Goal: Task Accomplishment & Management: Use online tool/utility

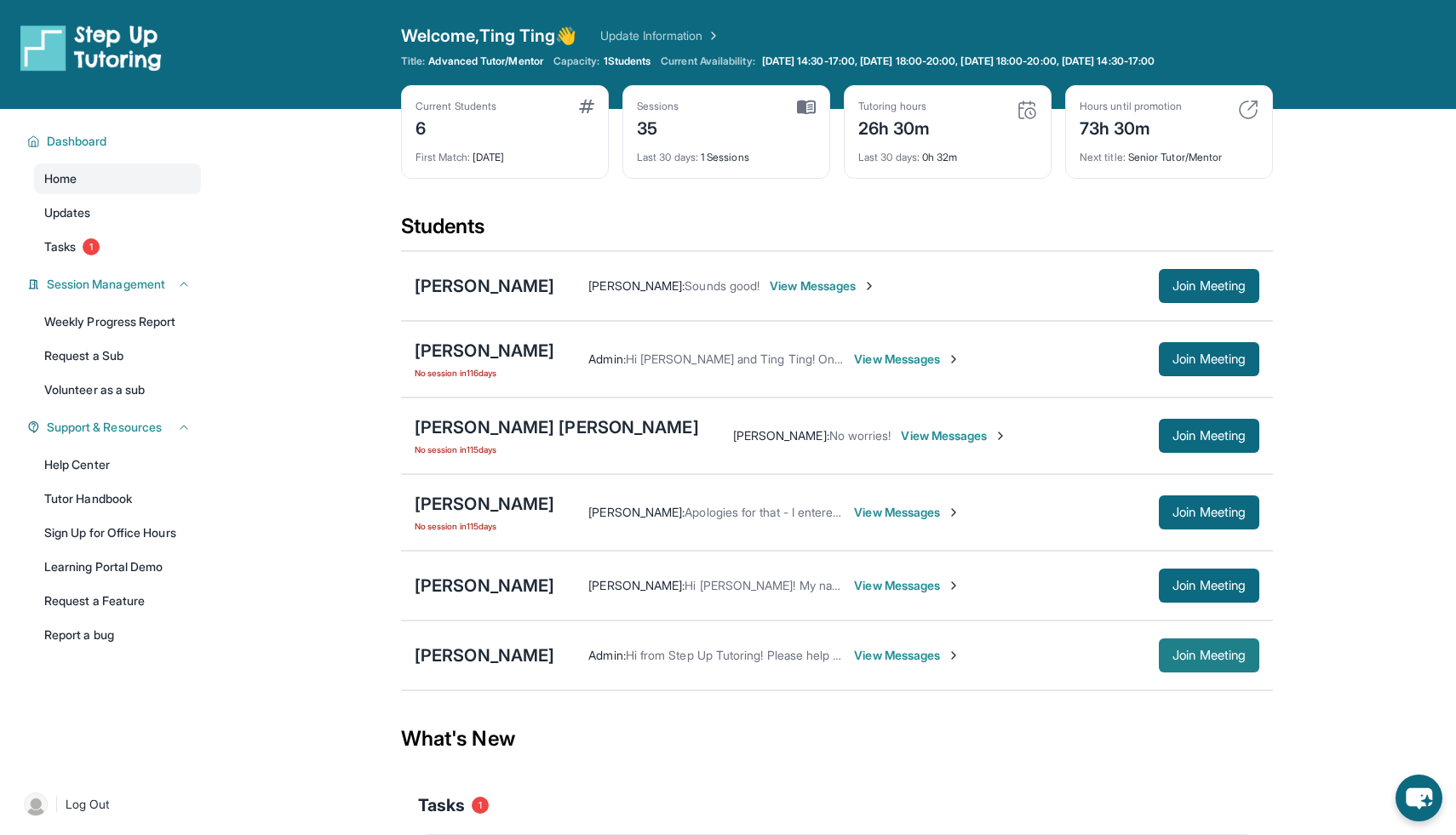
click at [1196, 647] on button "Join Meeting" at bounding box center [1208, 656] width 100 height 34
click at [869, 651] on span "View Messages" at bounding box center [907, 656] width 106 height 17
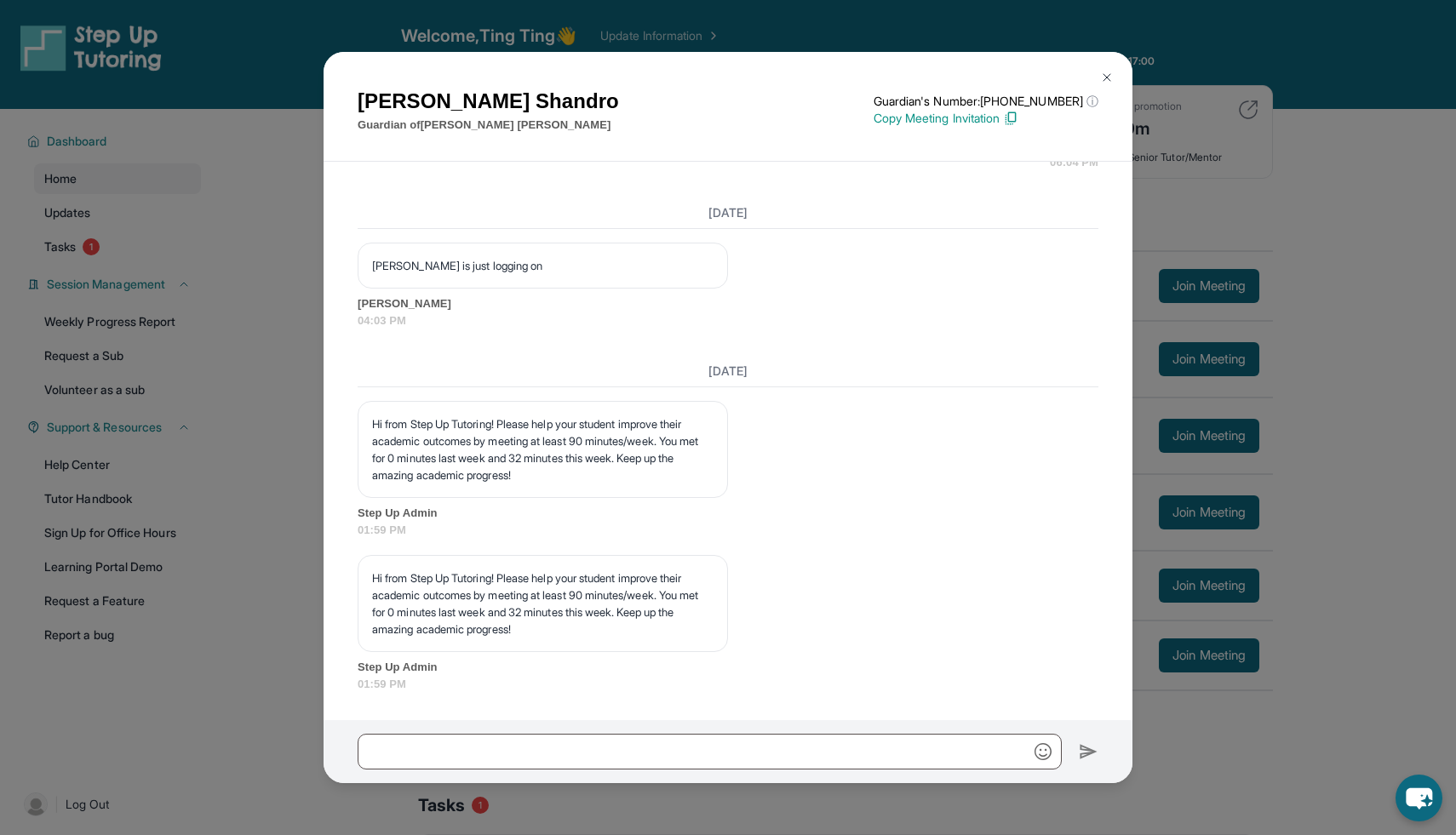
scroll to position [5240, 0]
click at [1112, 81] on img at bounding box center [1107, 78] width 14 height 14
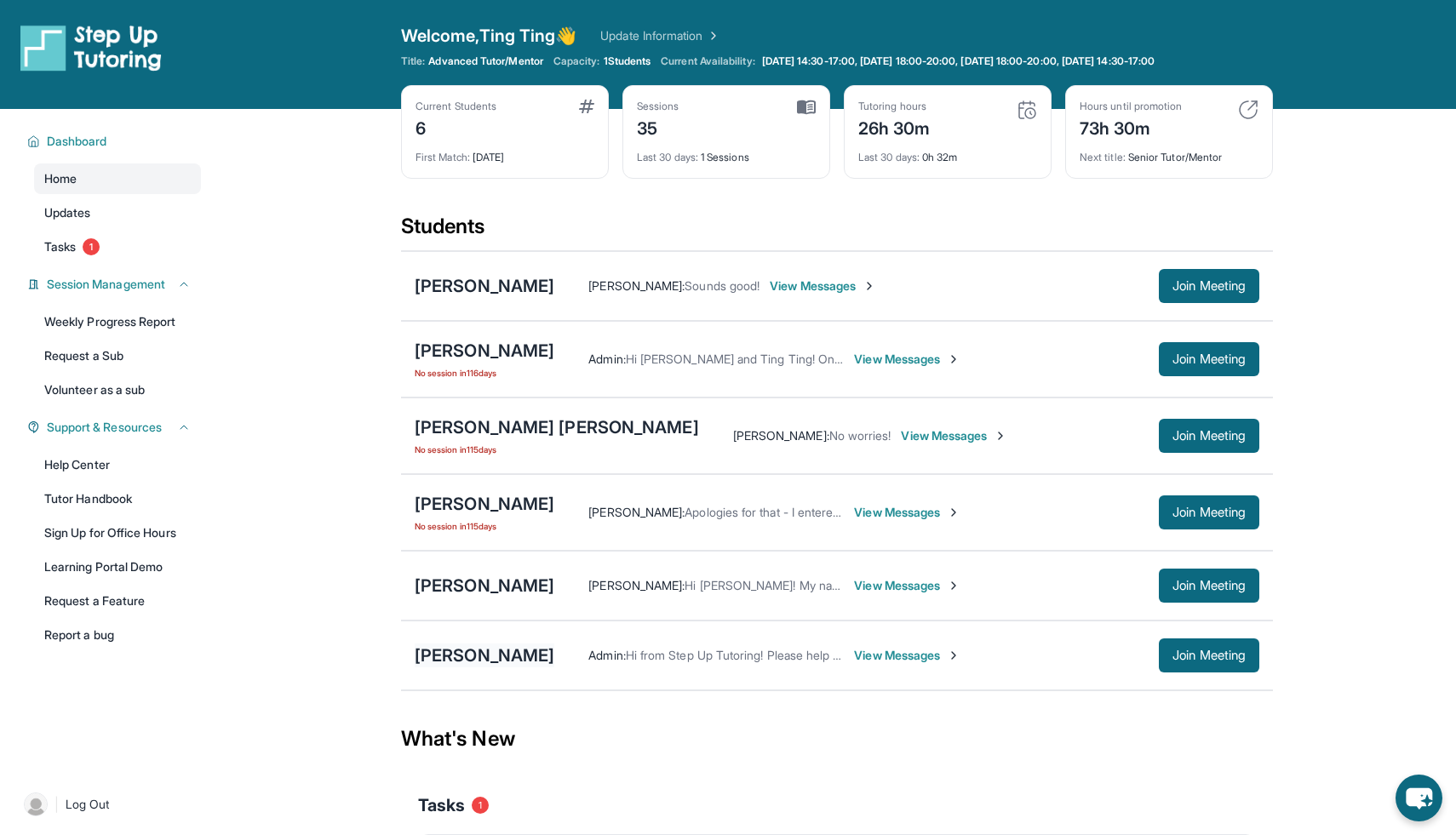
click at [480, 662] on div "[PERSON_NAME]" at bounding box center [484, 656] width 140 height 24
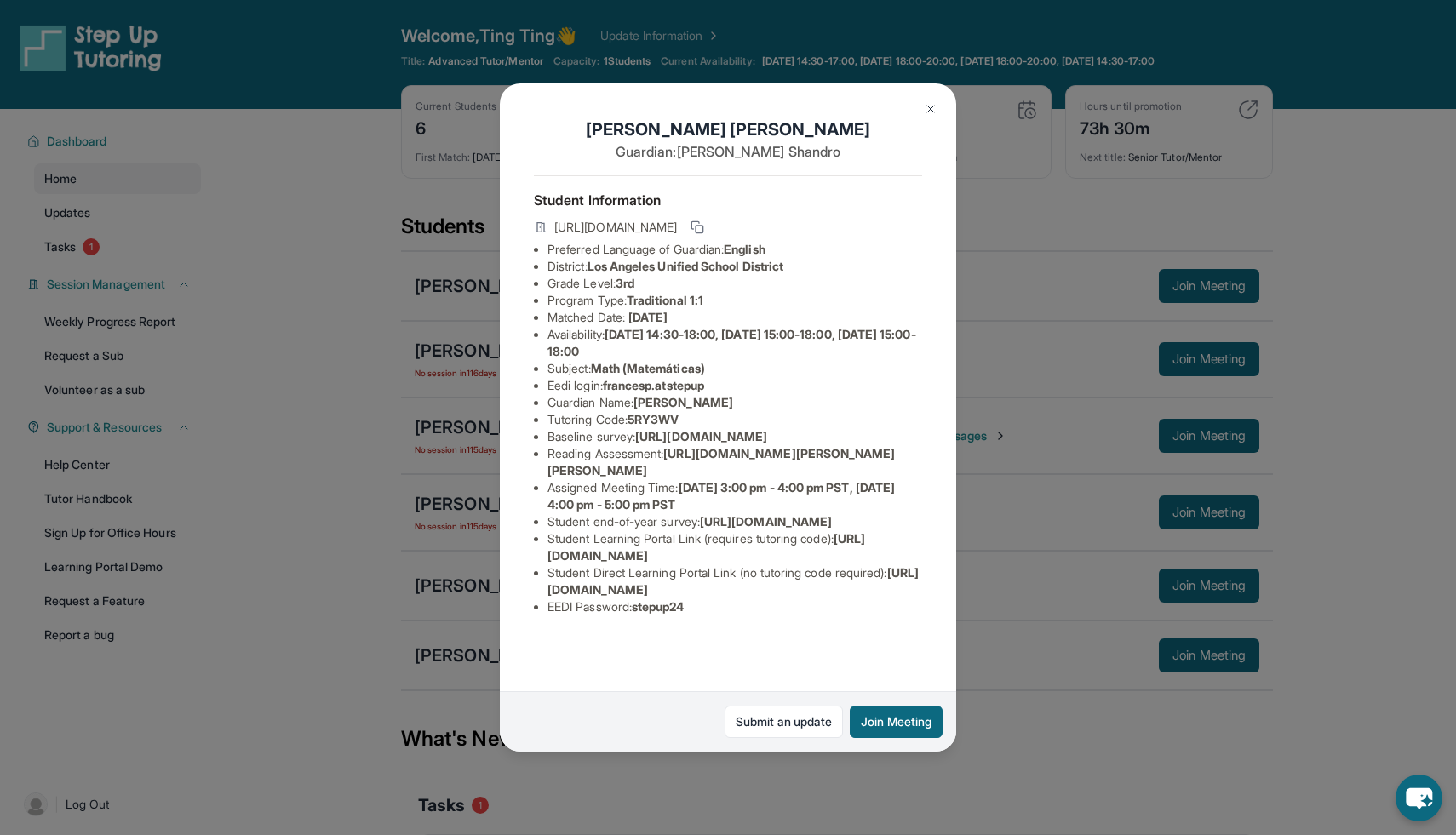
click at [928, 107] on img at bounding box center [931, 109] width 14 height 14
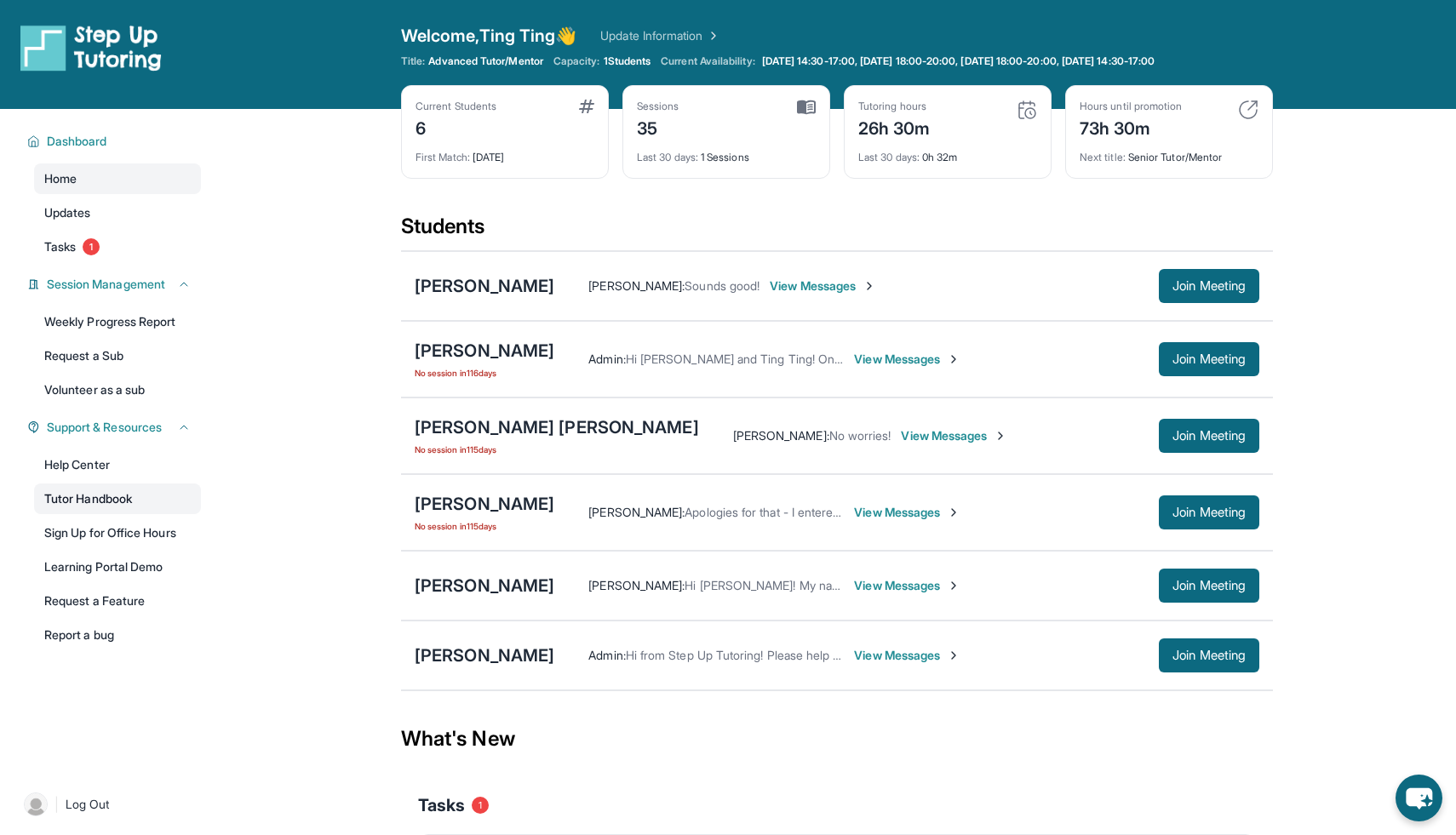
click at [121, 506] on link "Tutor Handbook" at bounding box center [117, 499] width 167 height 31
click at [1209, 513] on span "Join Meeting" at bounding box center [1208, 513] width 73 height 10
click at [511, 499] on div "[PERSON_NAME]" at bounding box center [484, 504] width 140 height 24
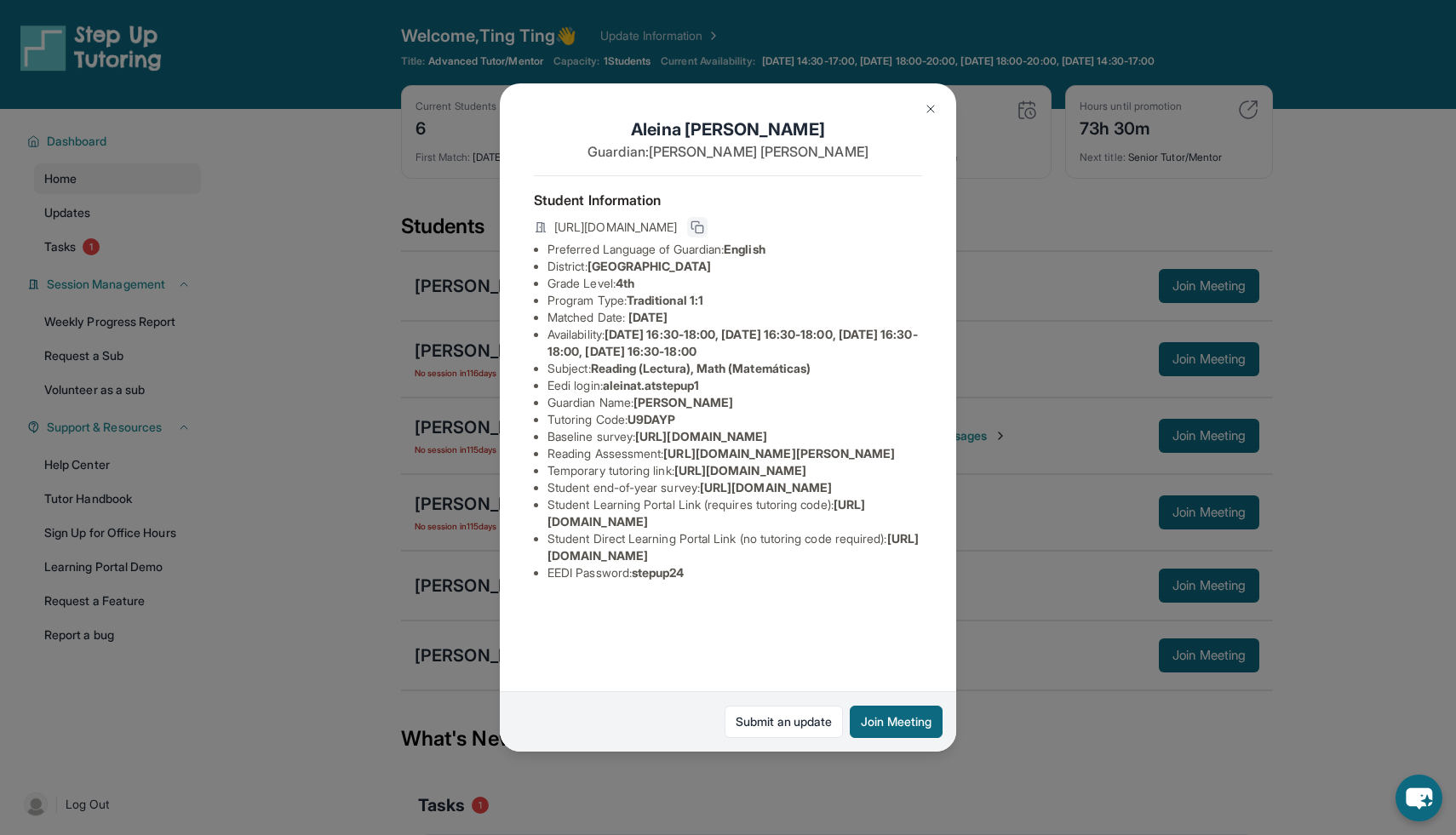
click at [704, 220] on icon at bounding box center [697, 227] width 14 height 14
click at [918, 105] on button at bounding box center [931, 109] width 34 height 34
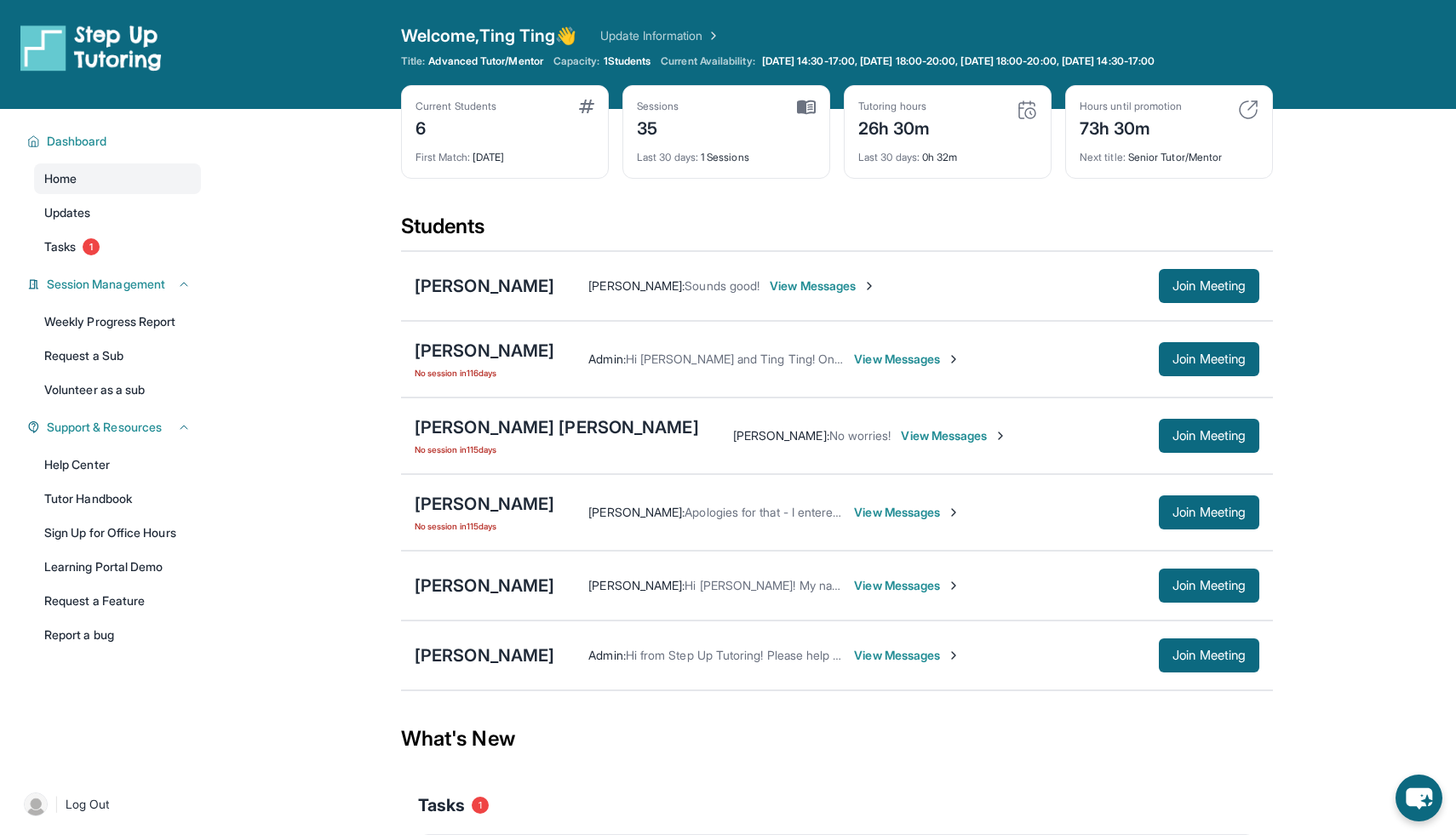
click at [892, 510] on span "View Messages" at bounding box center [907, 513] width 106 height 17
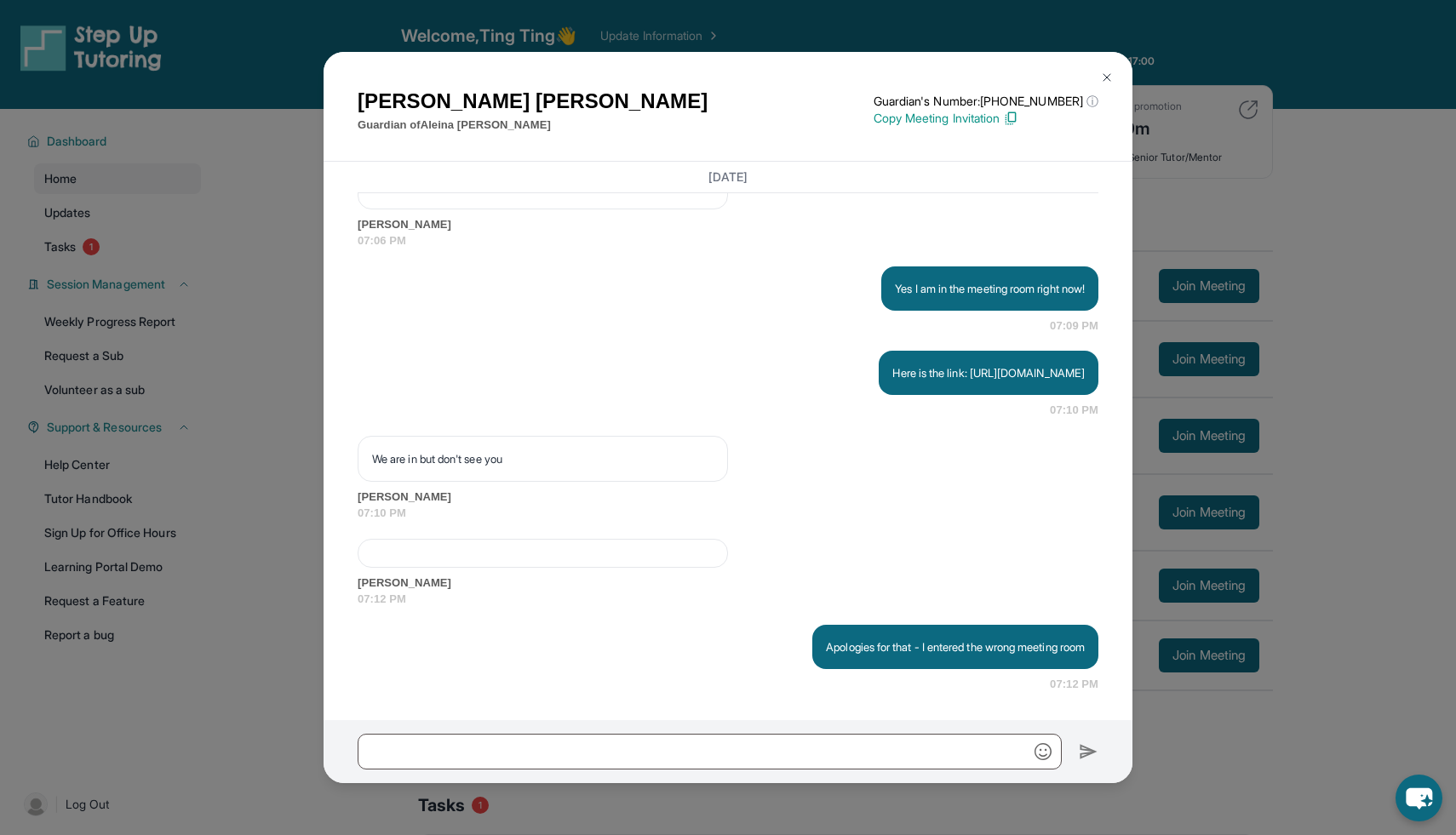
scroll to position [11809, 0]
click at [1287, 392] on div "[PERSON_NAME] Guardian of [PERSON_NAME] Guardian's Number: [PHONE_NUMBER] ⓘ Thi…" at bounding box center [728, 417] width 1456 height 835
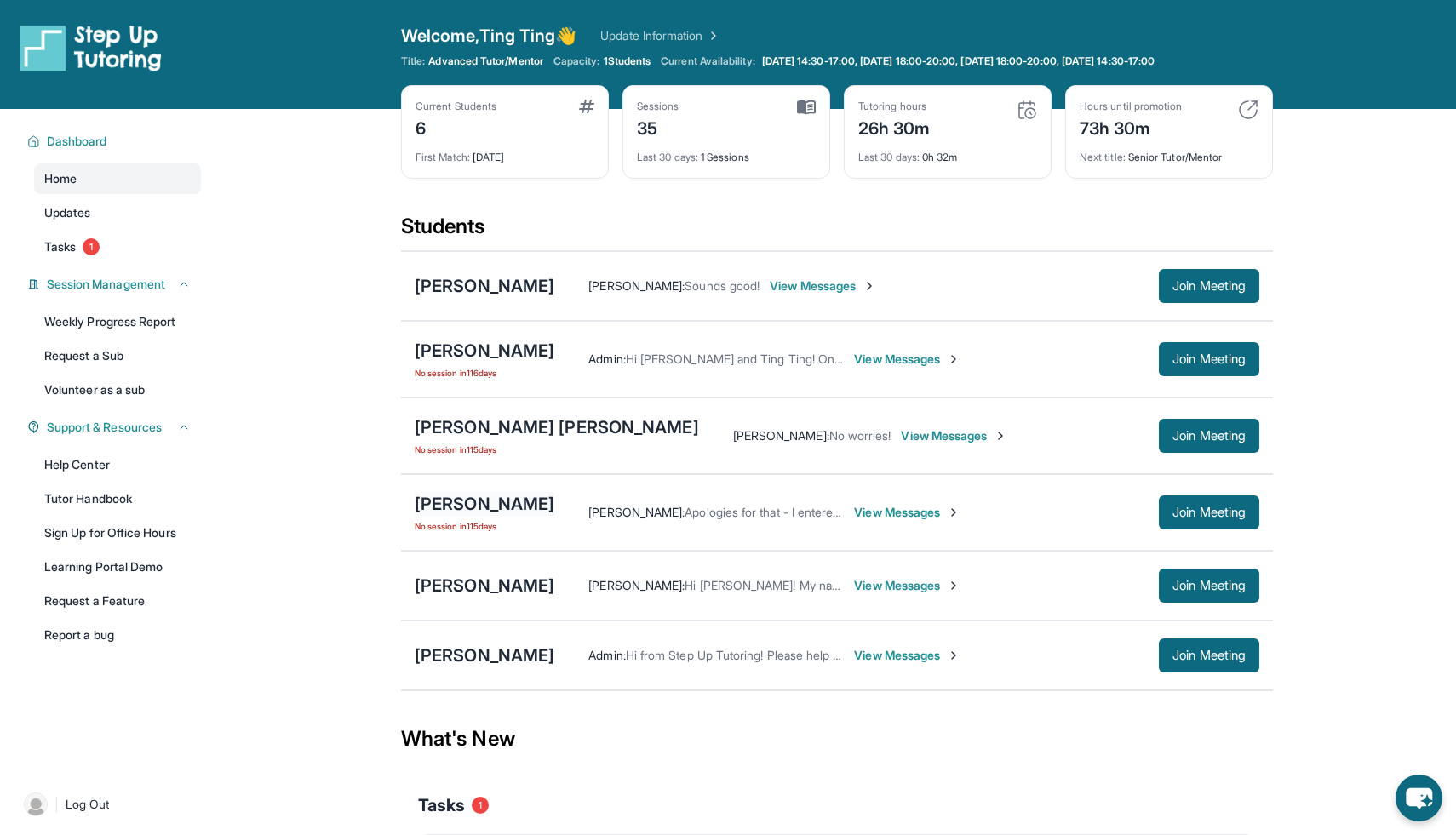
click at [511, 510] on div "[PERSON_NAME]" at bounding box center [484, 504] width 140 height 24
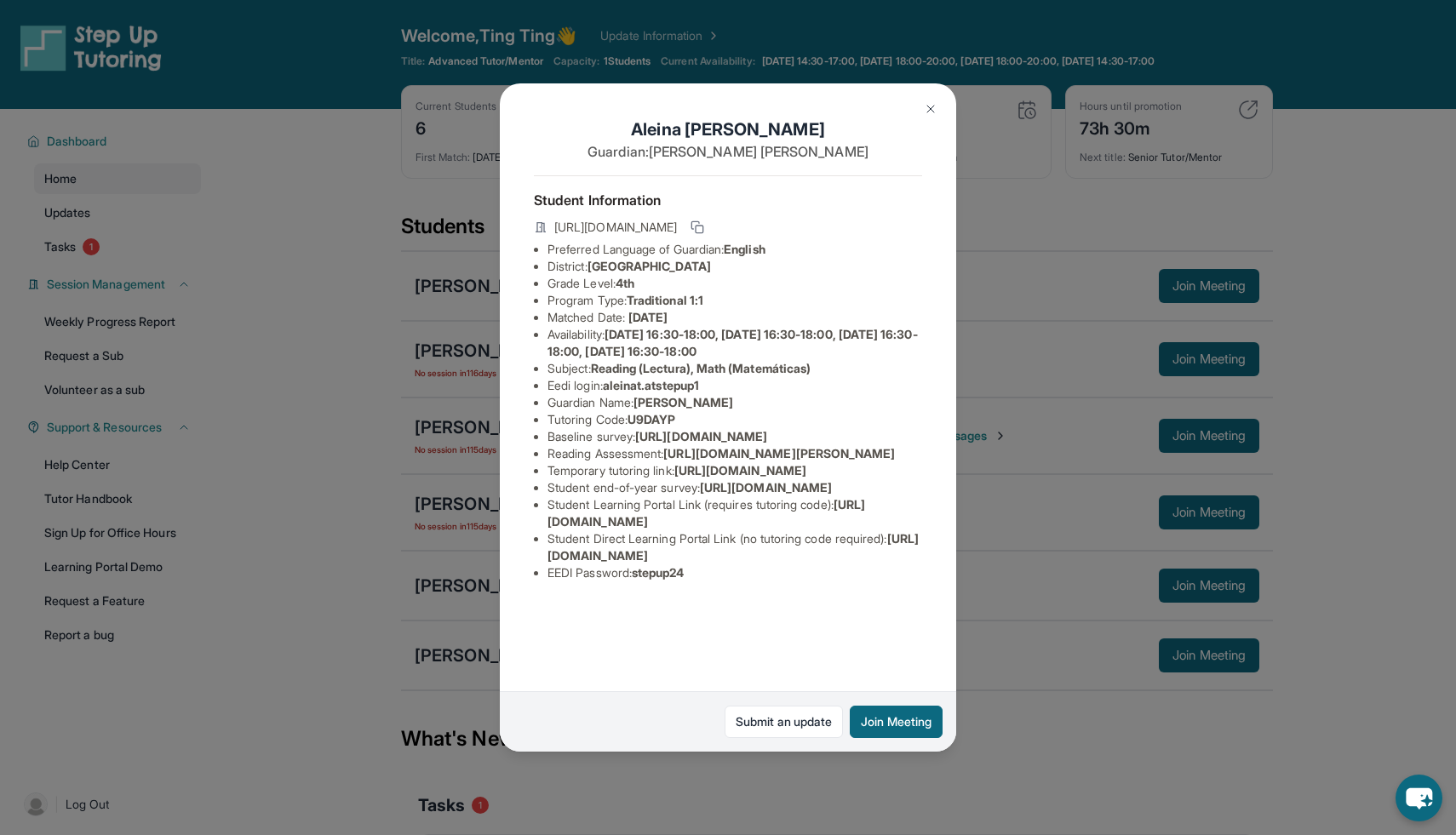
click at [927, 106] on img at bounding box center [931, 109] width 14 height 14
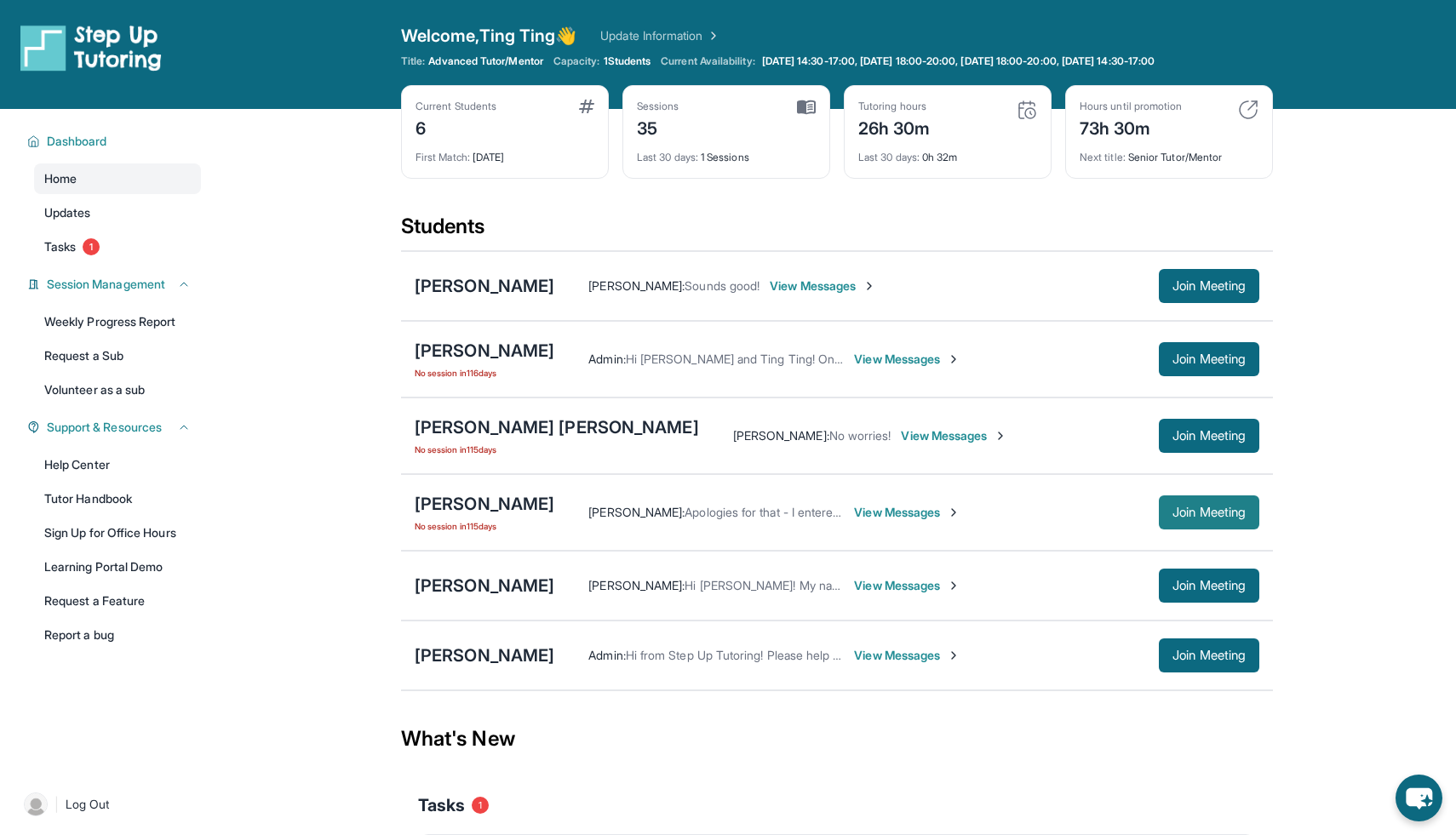
click at [1163, 503] on button "Join Meeting" at bounding box center [1208, 513] width 100 height 34
click at [504, 502] on div "[PERSON_NAME]" at bounding box center [484, 504] width 140 height 24
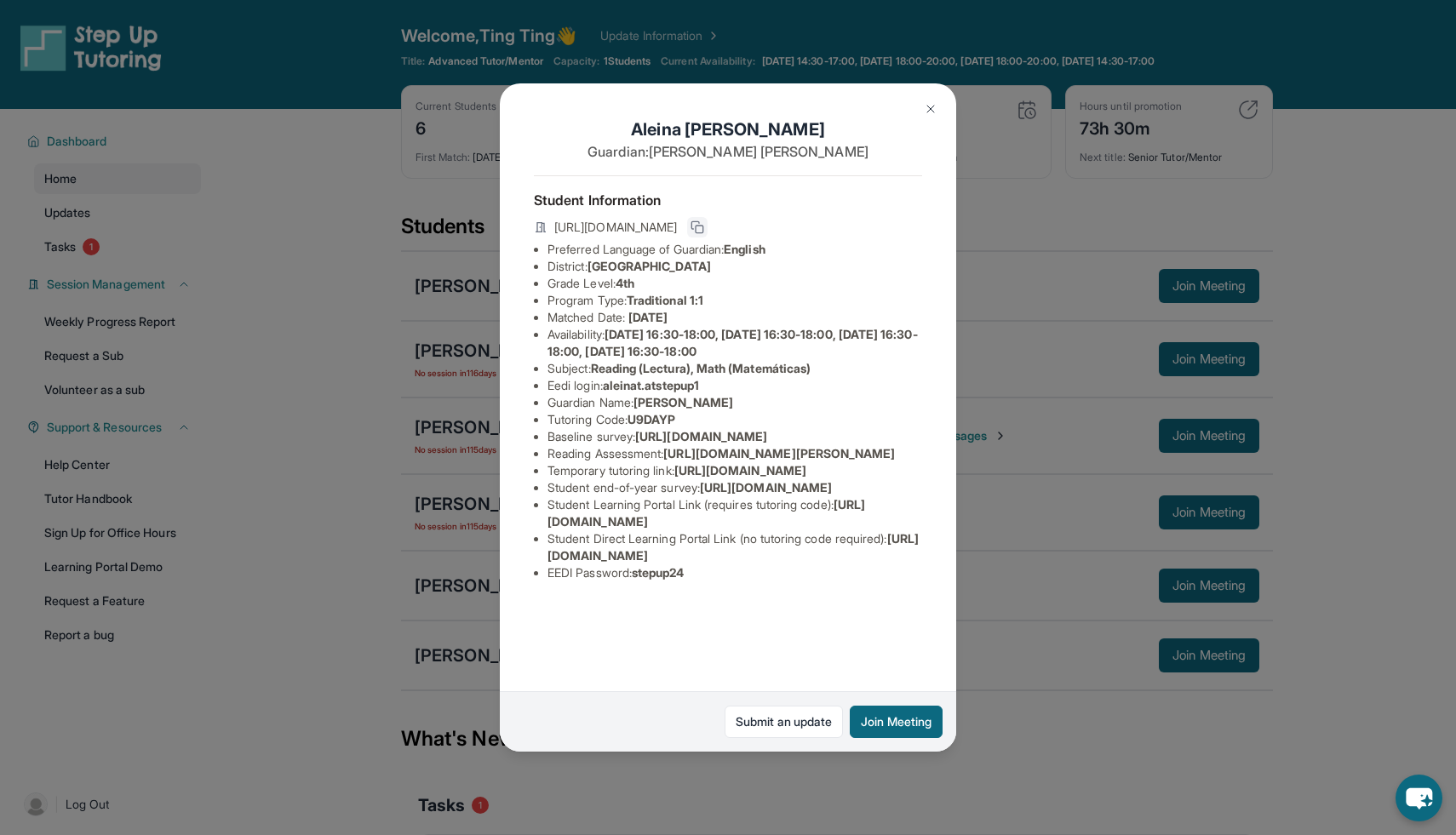
click at [704, 224] on icon at bounding box center [697, 227] width 14 height 14
click at [930, 109] on img at bounding box center [931, 109] width 14 height 14
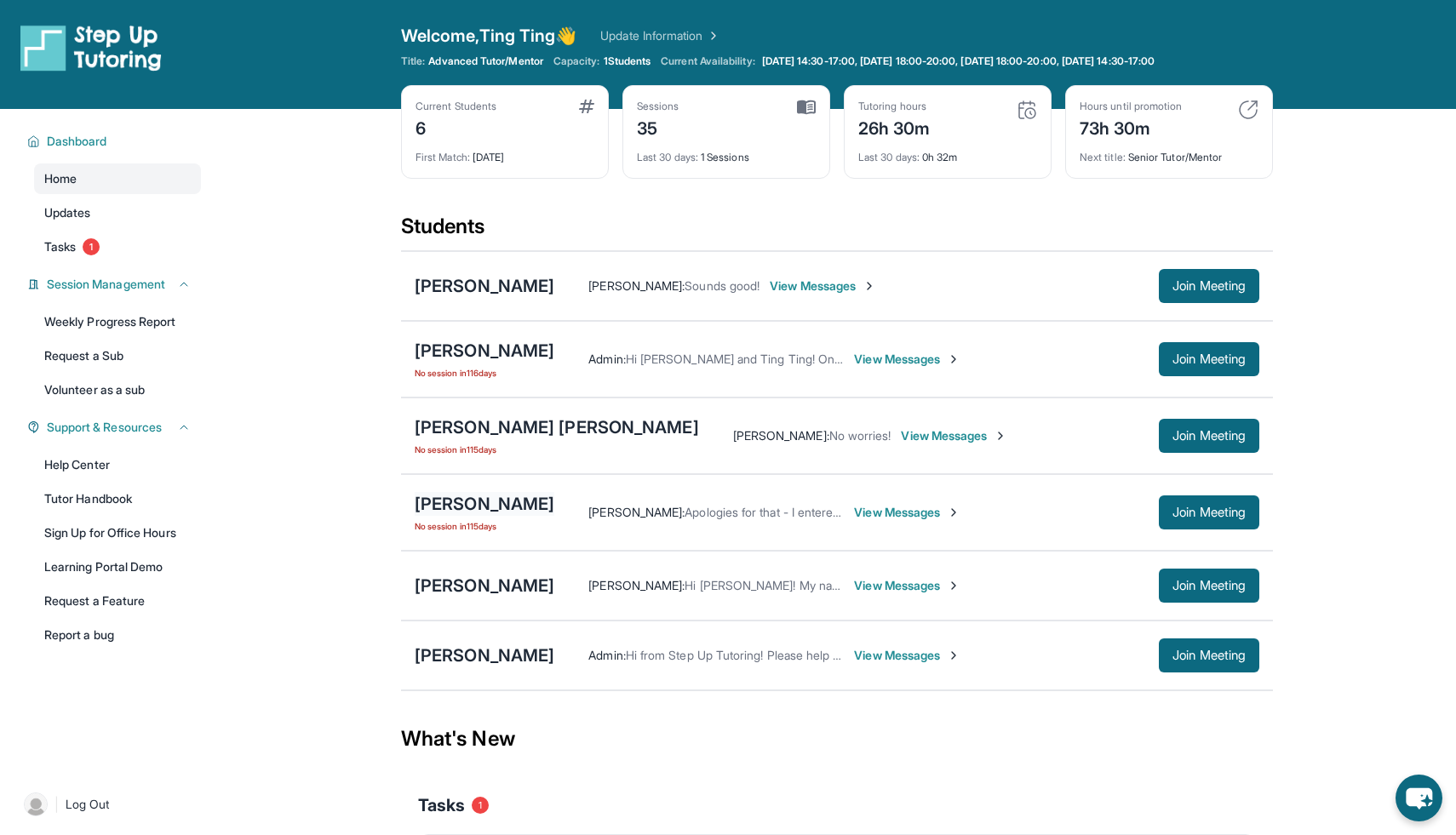
click at [448, 500] on div "[PERSON_NAME]" at bounding box center [484, 504] width 140 height 24
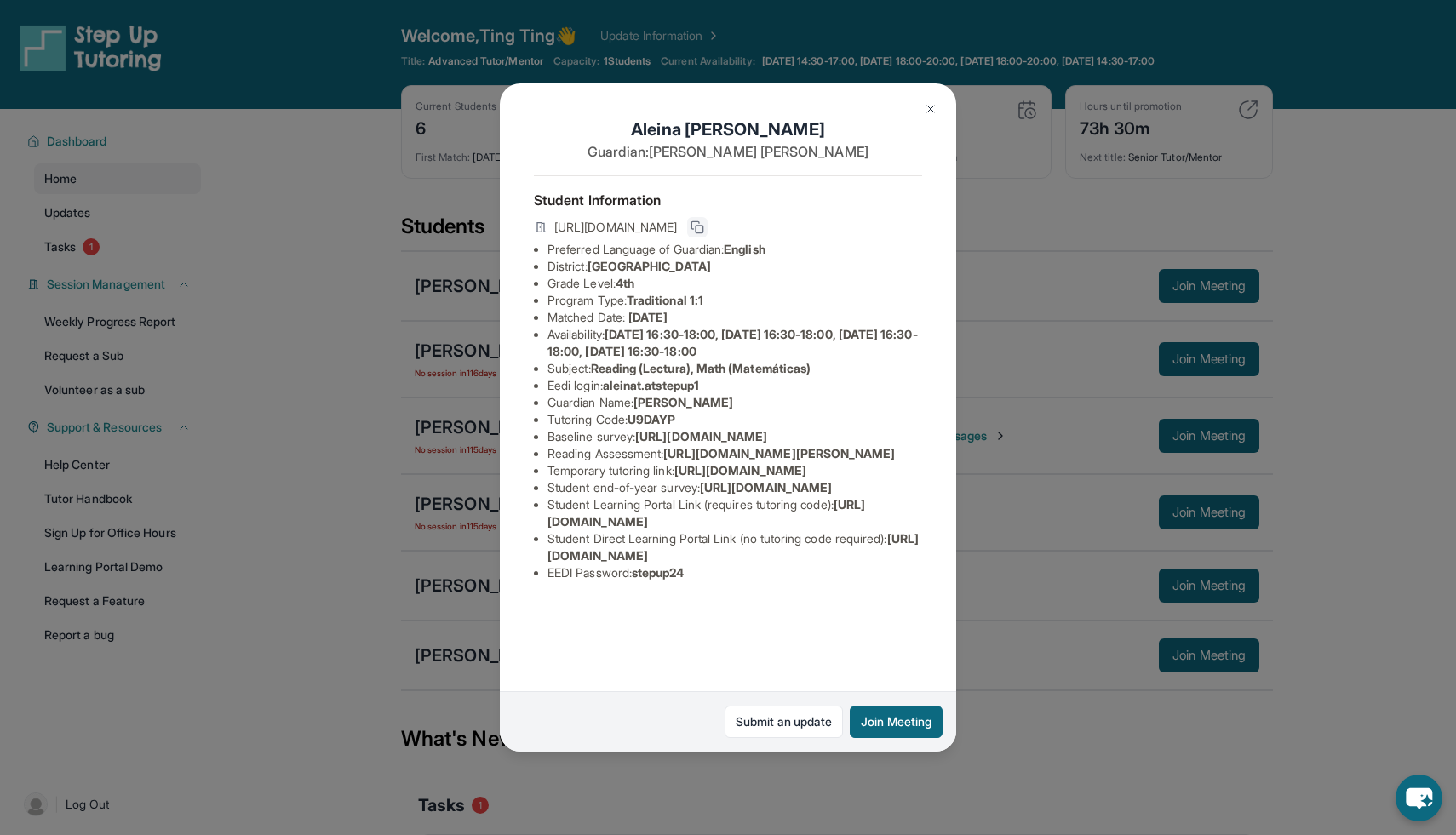
click at [700, 222] on icon at bounding box center [695, 224] width 8 height 8
drag, startPoint x: 902, startPoint y: 641, endPoint x: 539, endPoint y: 639, distance: 363.0
click at [539, 582] on ul "Preferred Language of Guardian: English District: [GEOGRAPHIC_DATA] Grade Level…" at bounding box center [727, 411] width 388 height 341
copy span "[URL][DOMAIN_NAME]"
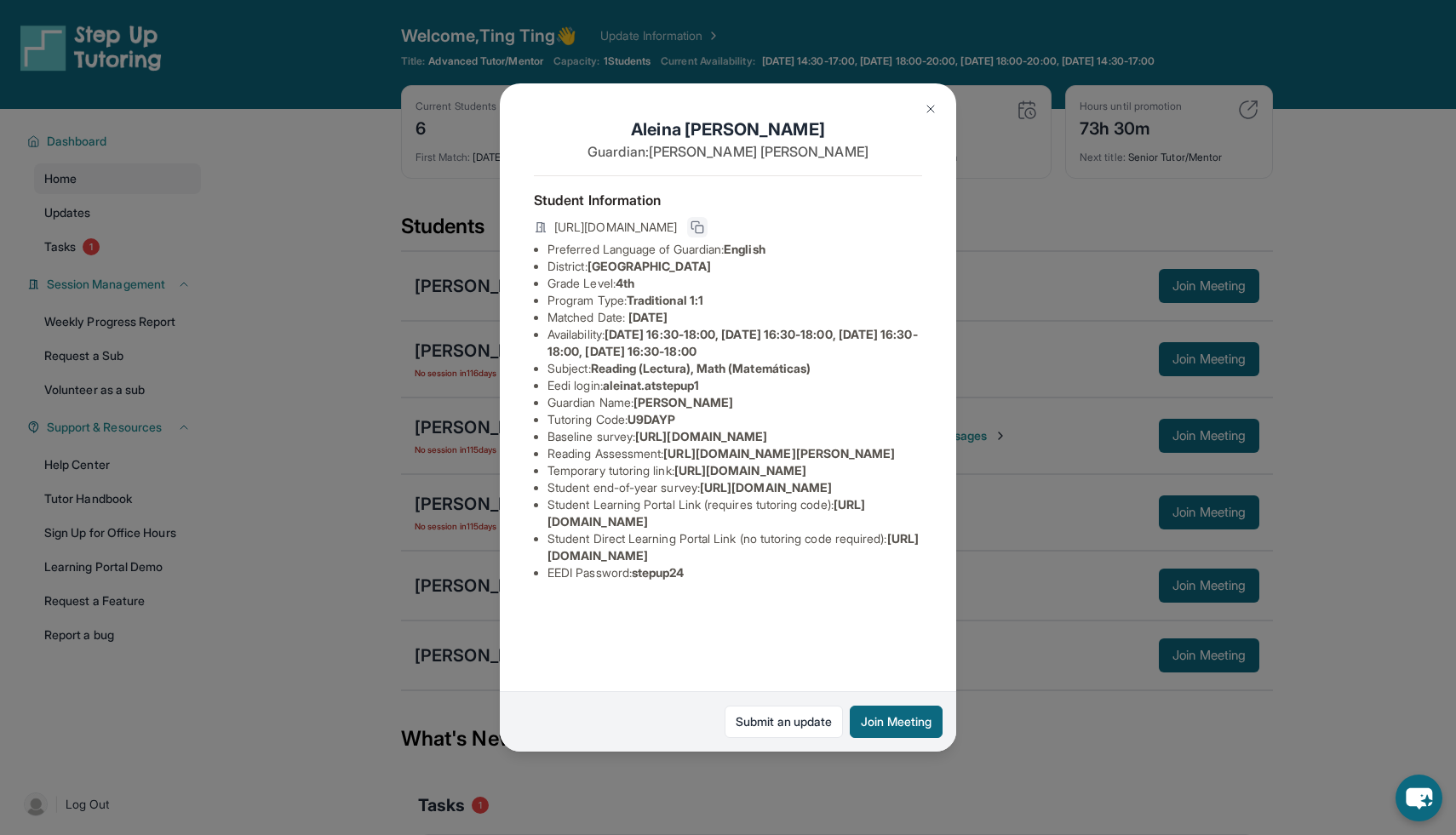
click at [1065, 399] on div "[PERSON_NAME] Guardian: [PERSON_NAME] Student Information [URL][DOMAIN_NAME] Pr…" at bounding box center [728, 417] width 1456 height 835
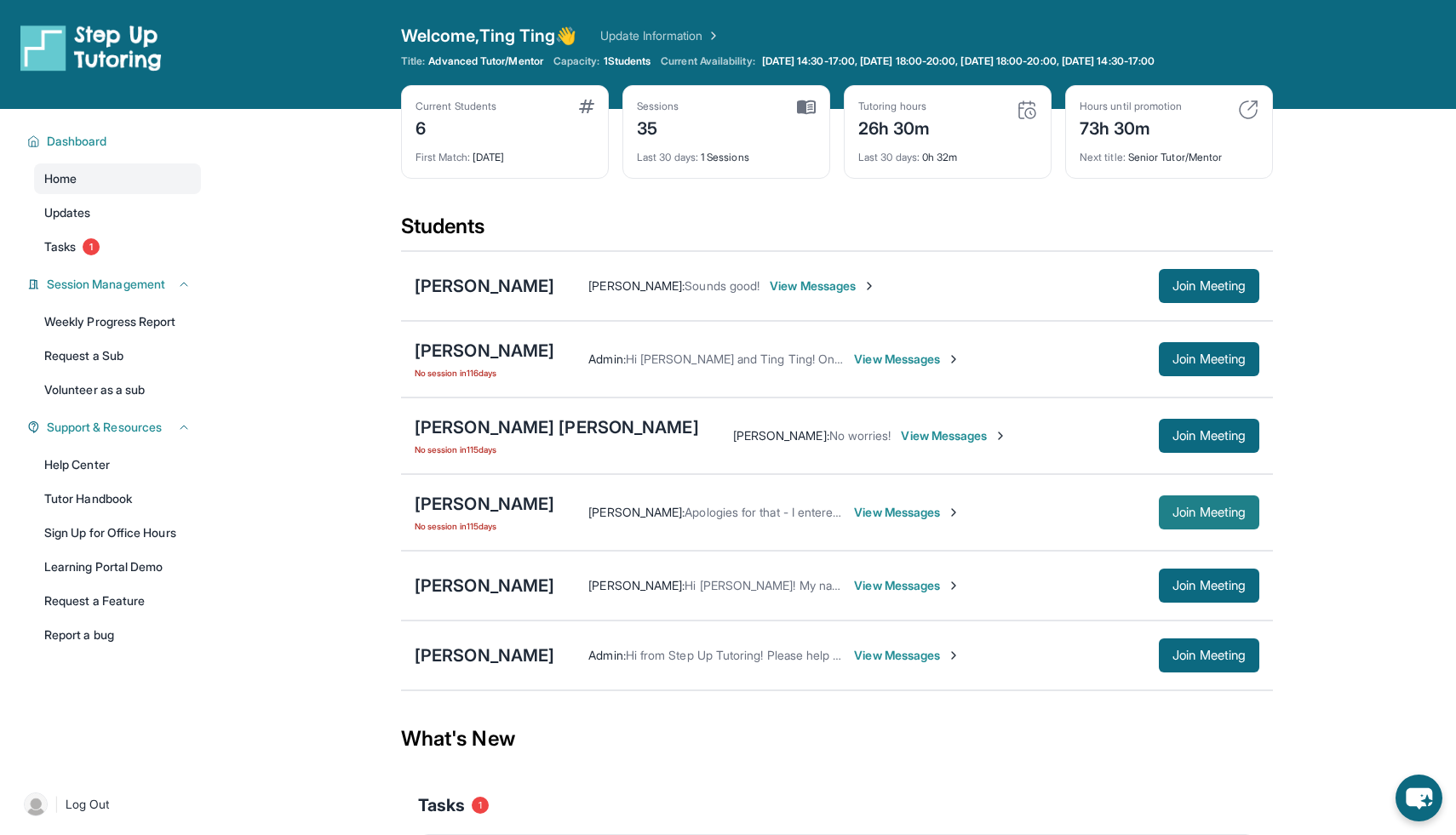
click at [1234, 508] on span "Join Meeting" at bounding box center [1208, 513] width 73 height 10
click at [863, 510] on span "View Messages" at bounding box center [907, 513] width 106 height 17
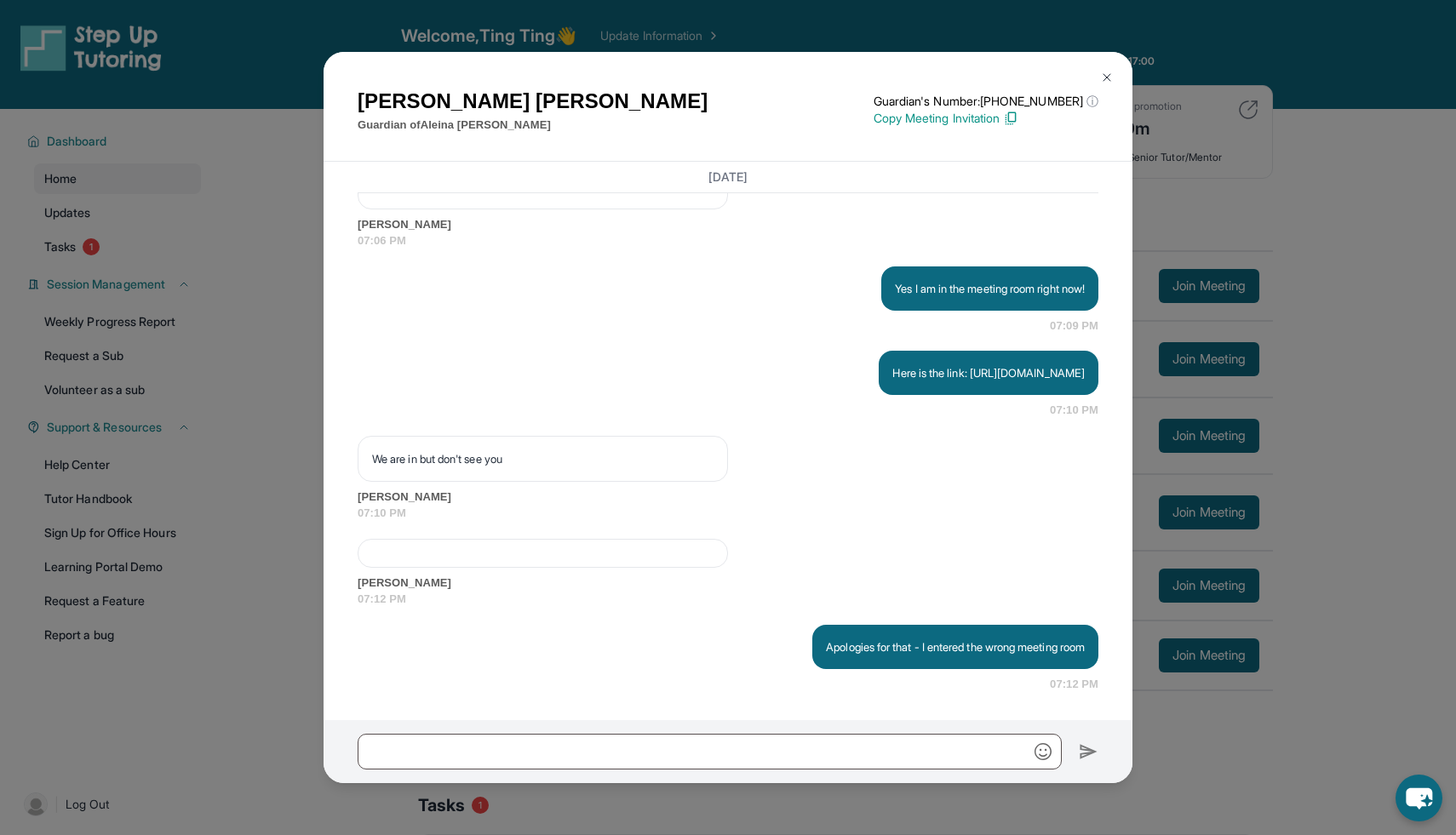
scroll to position [11809, 0]
click at [1112, 72] on img at bounding box center [1107, 78] width 14 height 14
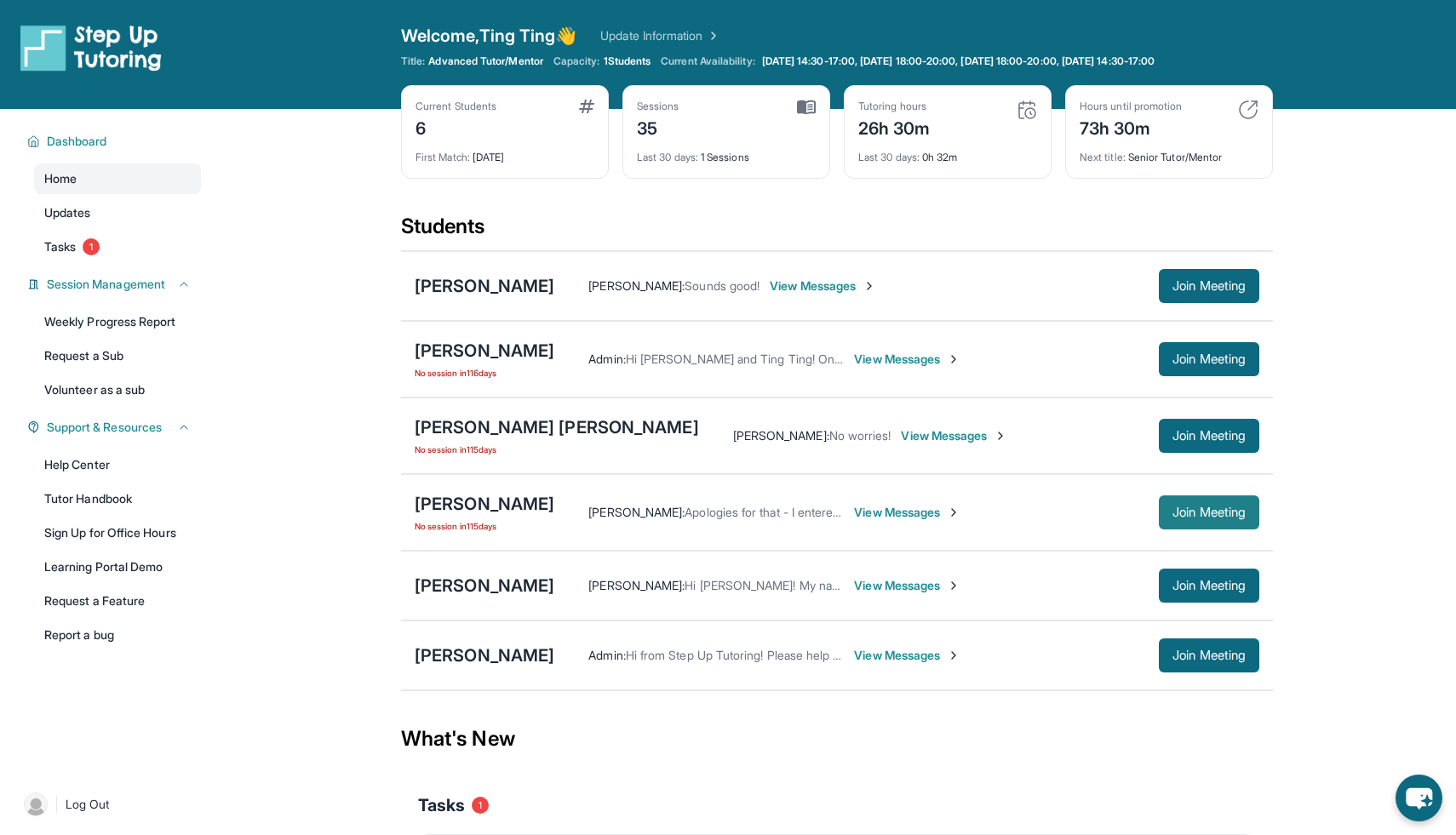
click at [1173, 510] on span "Join Meeting" at bounding box center [1208, 513] width 73 height 10
click at [1196, 520] on button "Join Meeting" at bounding box center [1208, 513] width 100 height 34
click at [505, 498] on div "[PERSON_NAME]" at bounding box center [484, 504] width 140 height 24
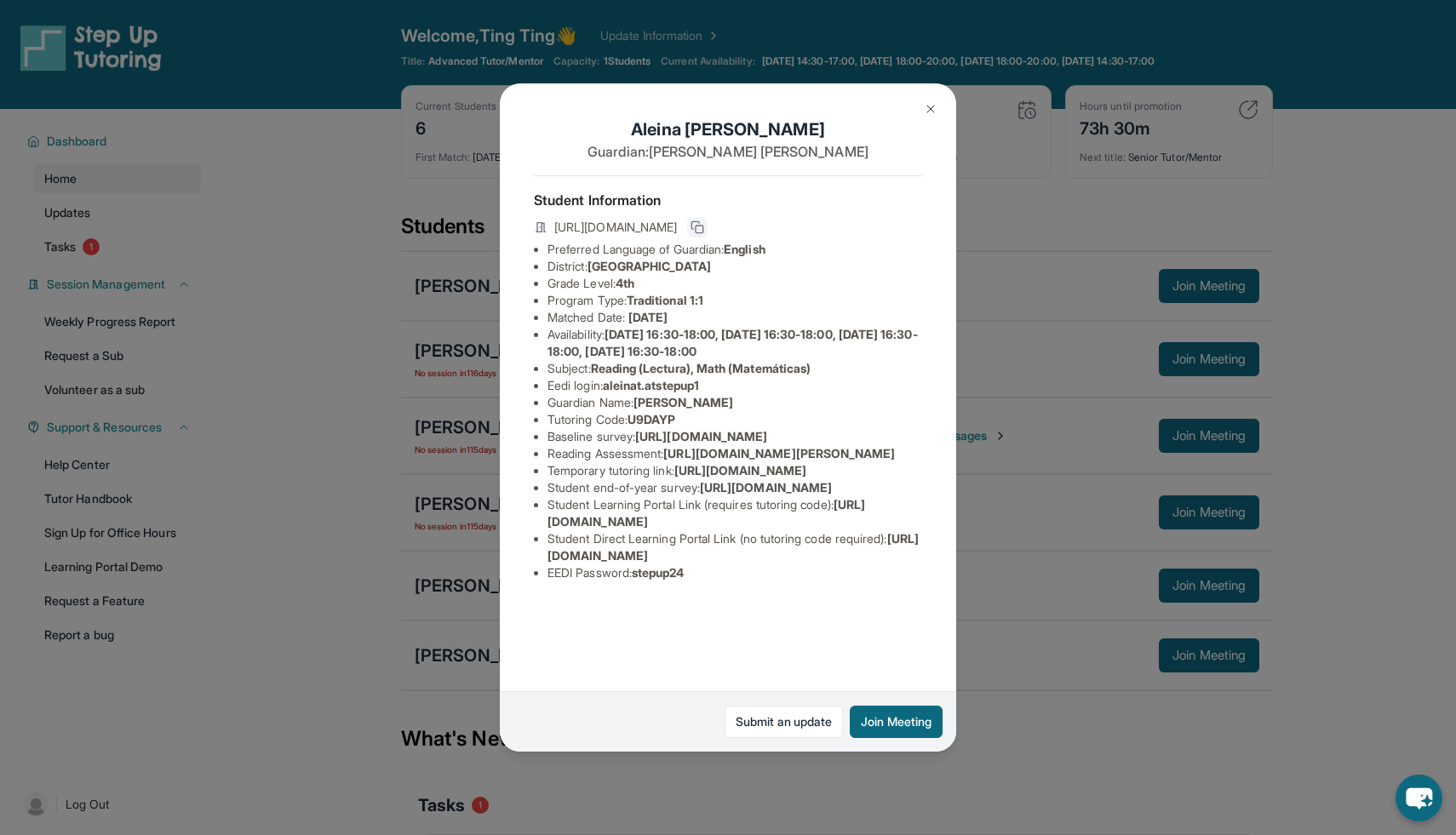
click at [704, 220] on icon at bounding box center [697, 227] width 14 height 14
click at [928, 108] on img at bounding box center [931, 109] width 14 height 14
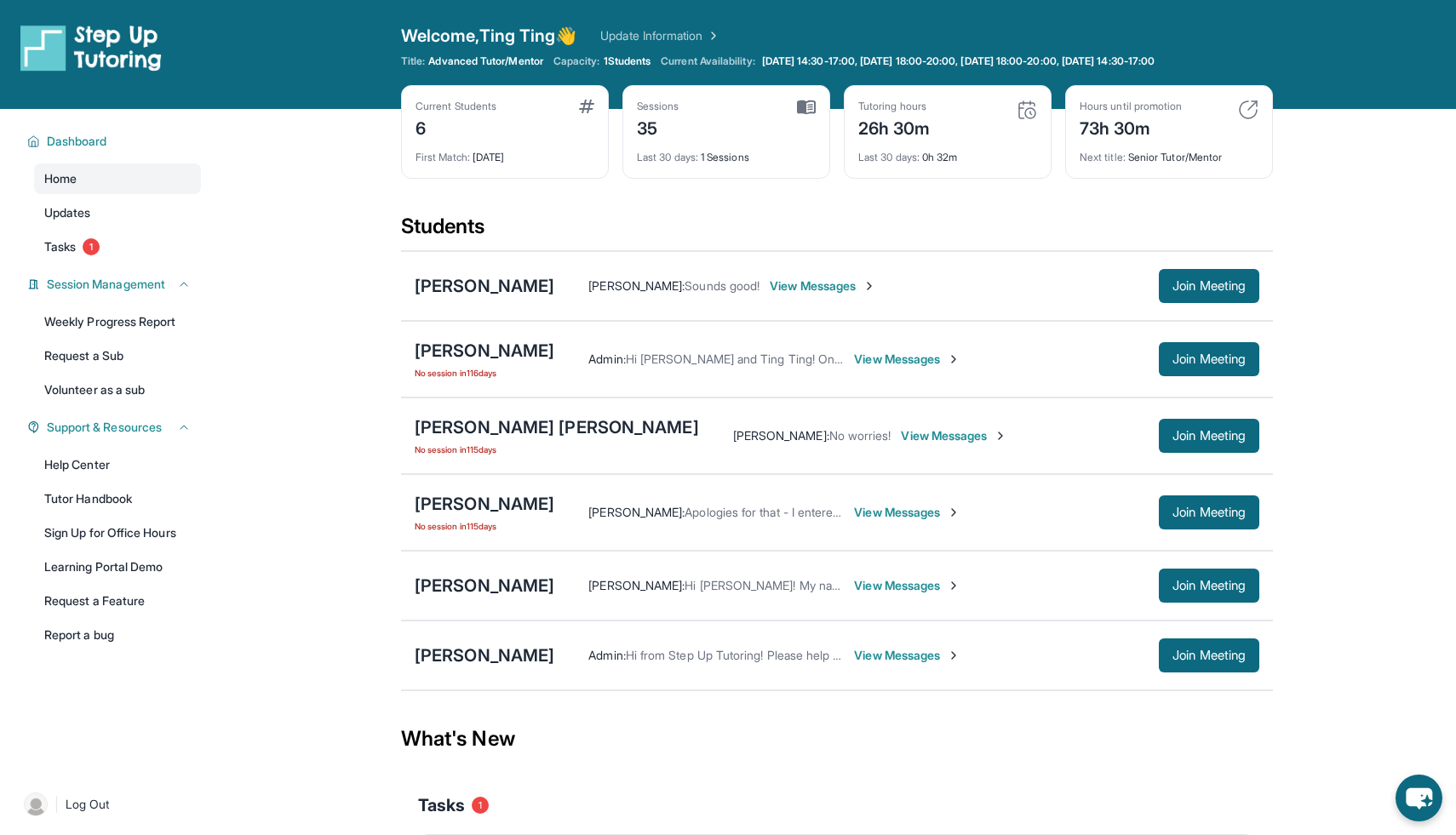
click at [862, 519] on span "View Messages" at bounding box center [907, 513] width 106 height 17
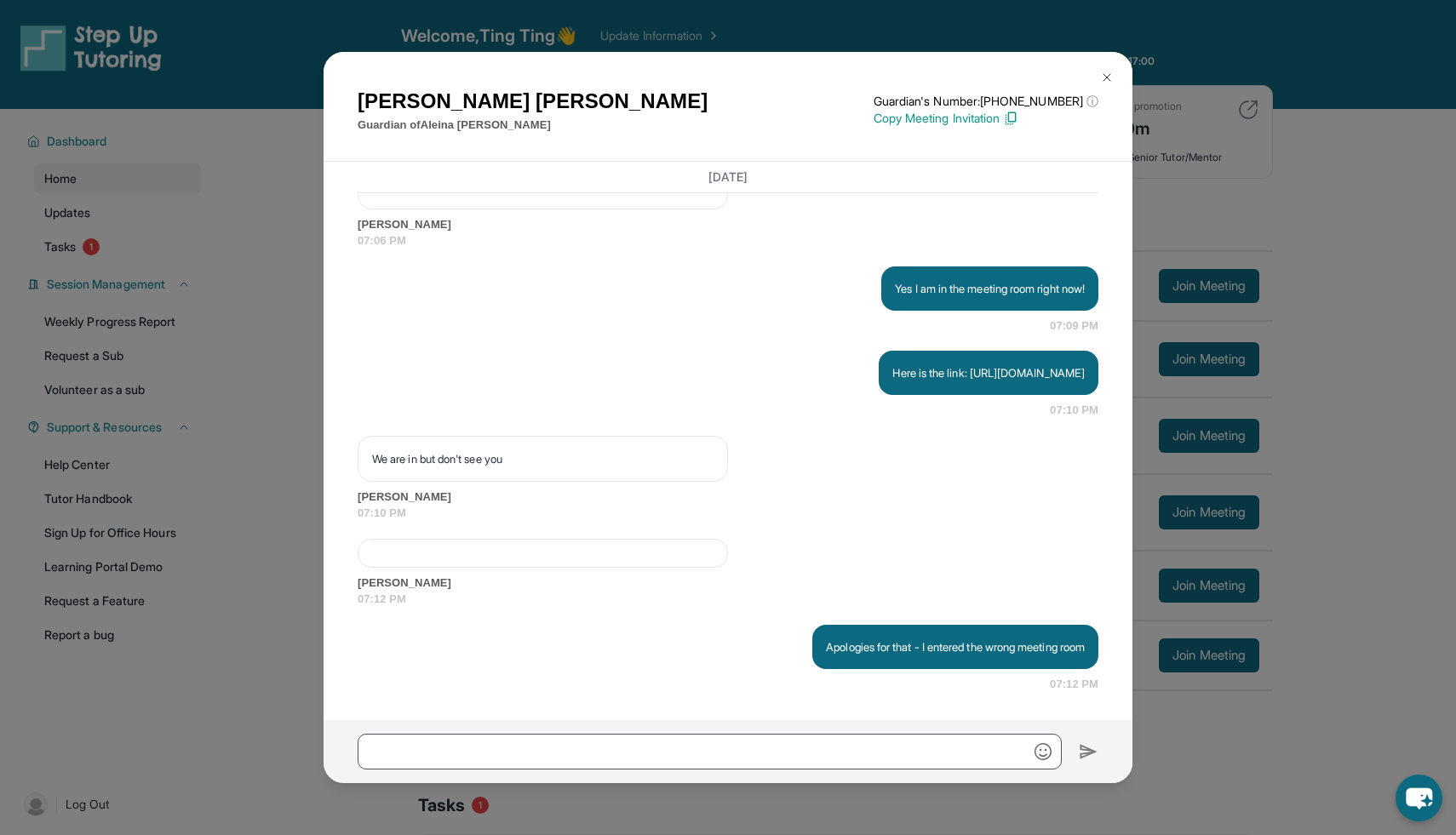
click at [1335, 181] on div "[PERSON_NAME] Guardian of [PERSON_NAME] Guardian's Number: [PHONE_NUMBER] ⓘ Thi…" at bounding box center [728, 417] width 1456 height 835
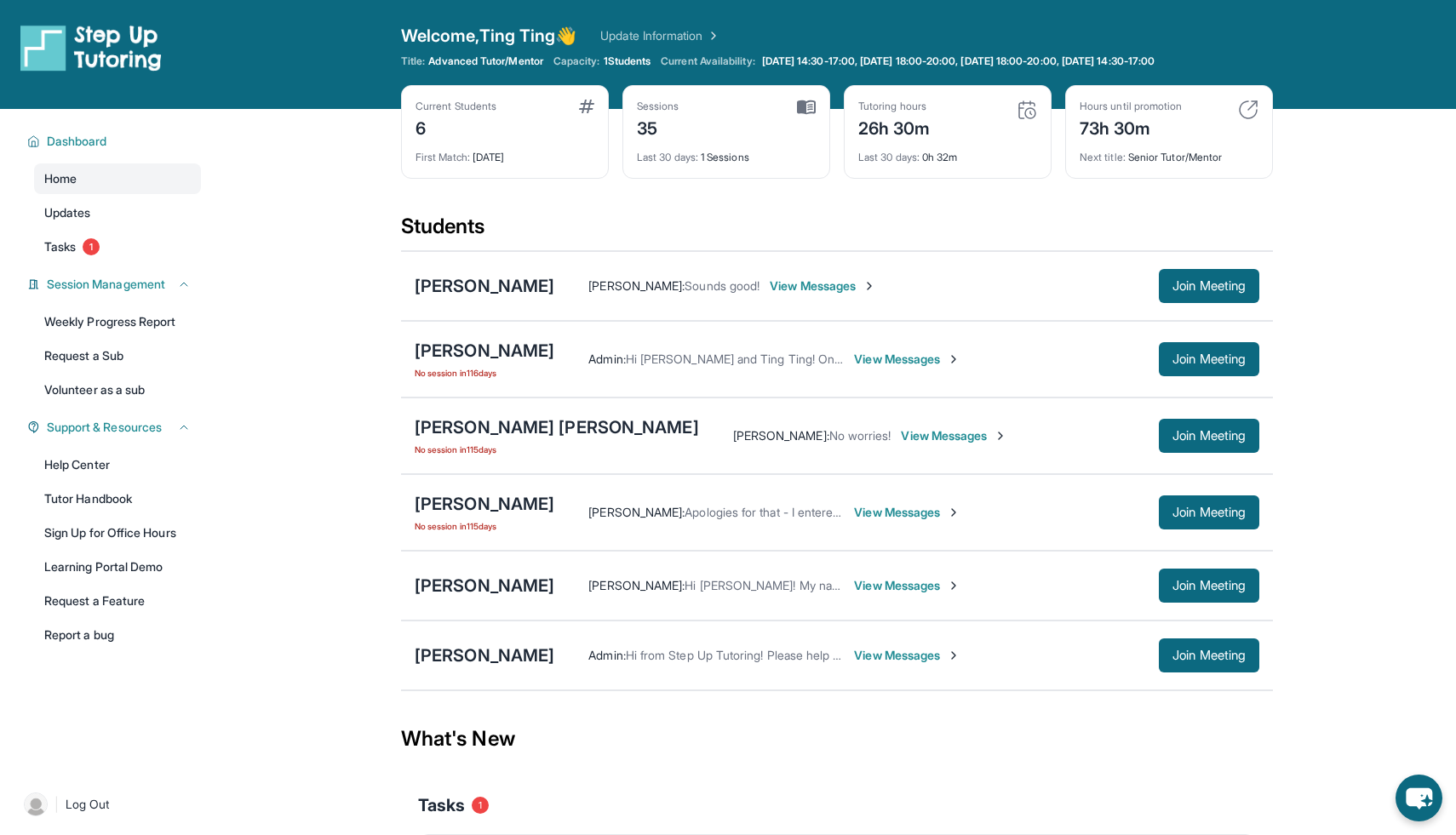
click at [854, 510] on span "View Messages" at bounding box center [907, 513] width 106 height 17
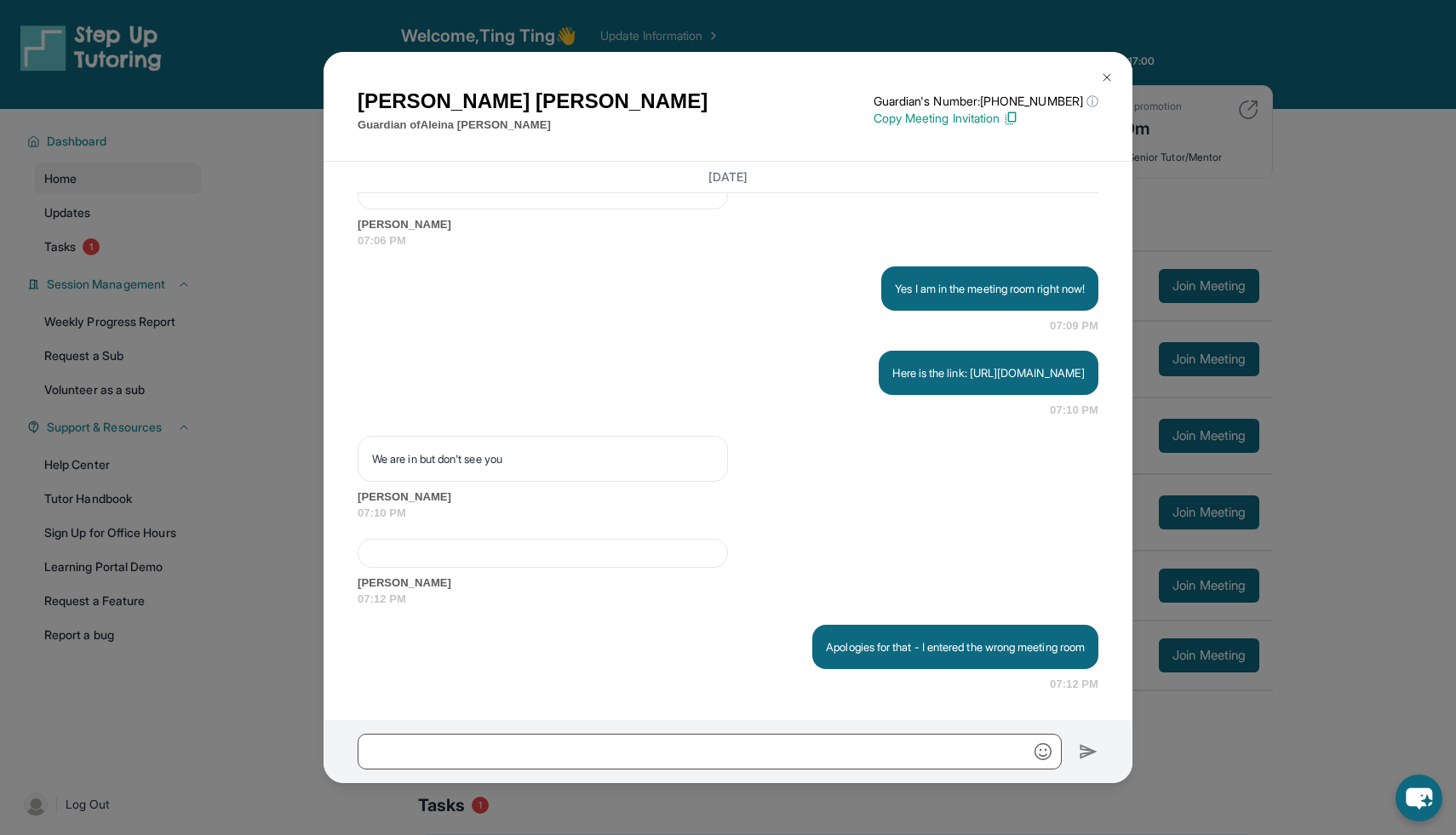
scroll to position [11809, 0]
click at [1293, 415] on div "[PERSON_NAME] Guardian of [PERSON_NAME] Guardian's Number: [PHONE_NUMBER] ⓘ Thi…" at bounding box center [728, 417] width 1456 height 835
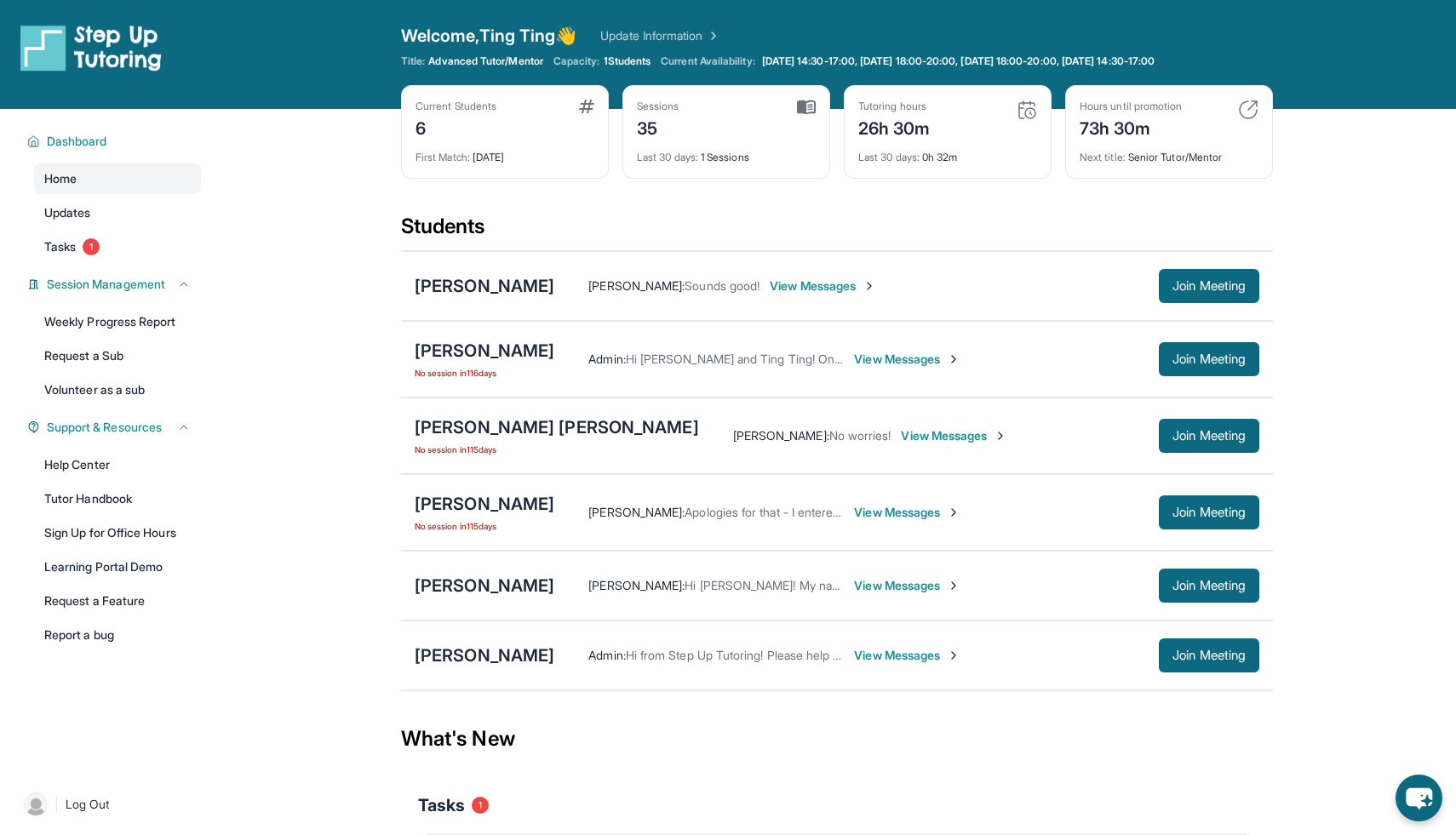
click at [878, 515] on span "View Messages" at bounding box center [907, 513] width 106 height 17
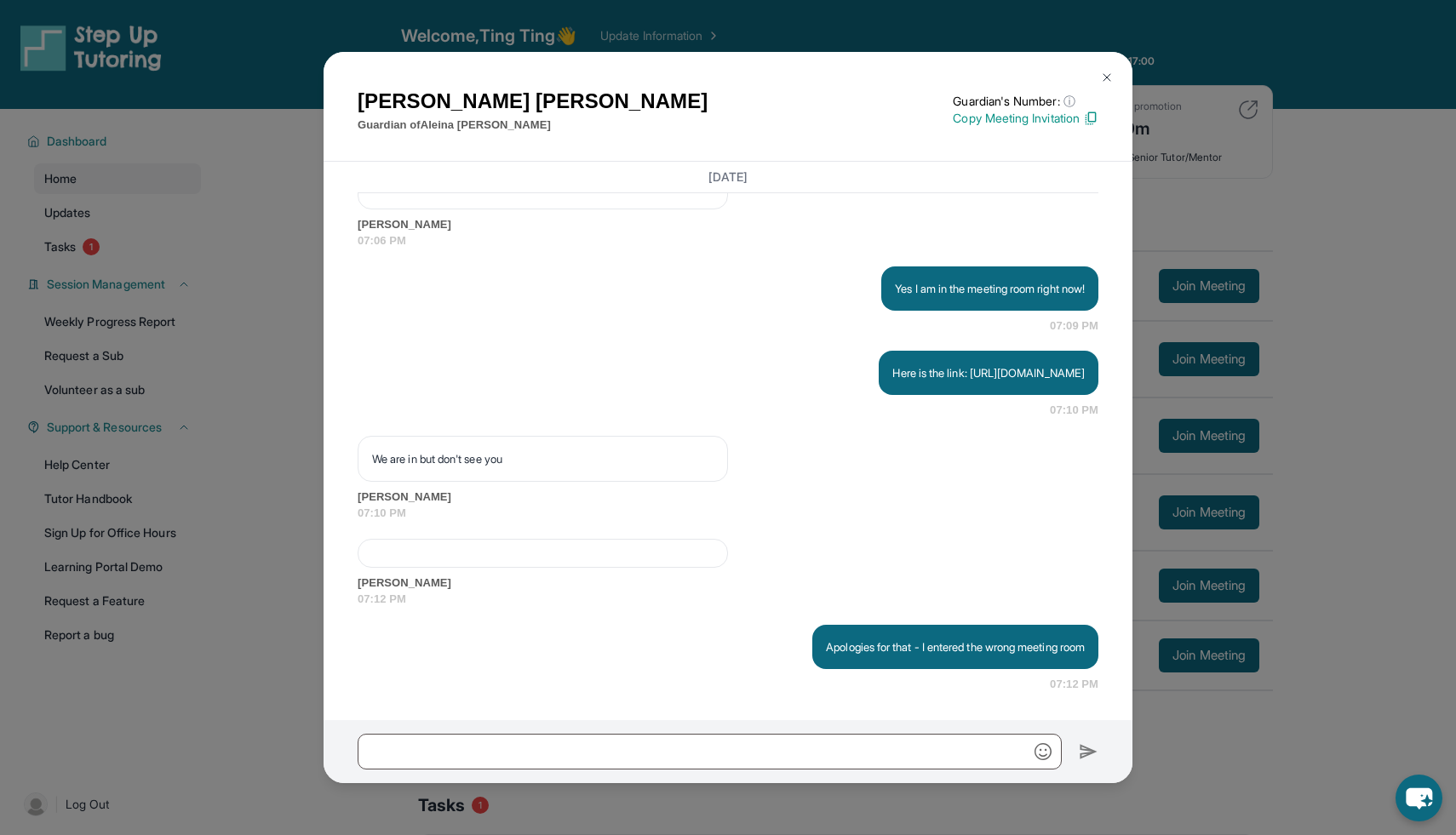
click at [1246, 56] on div "Monique Jimenez Guardian of Aleina Trevino Guardian's Number: ⓘ This isn't the …" at bounding box center [728, 417] width 1456 height 835
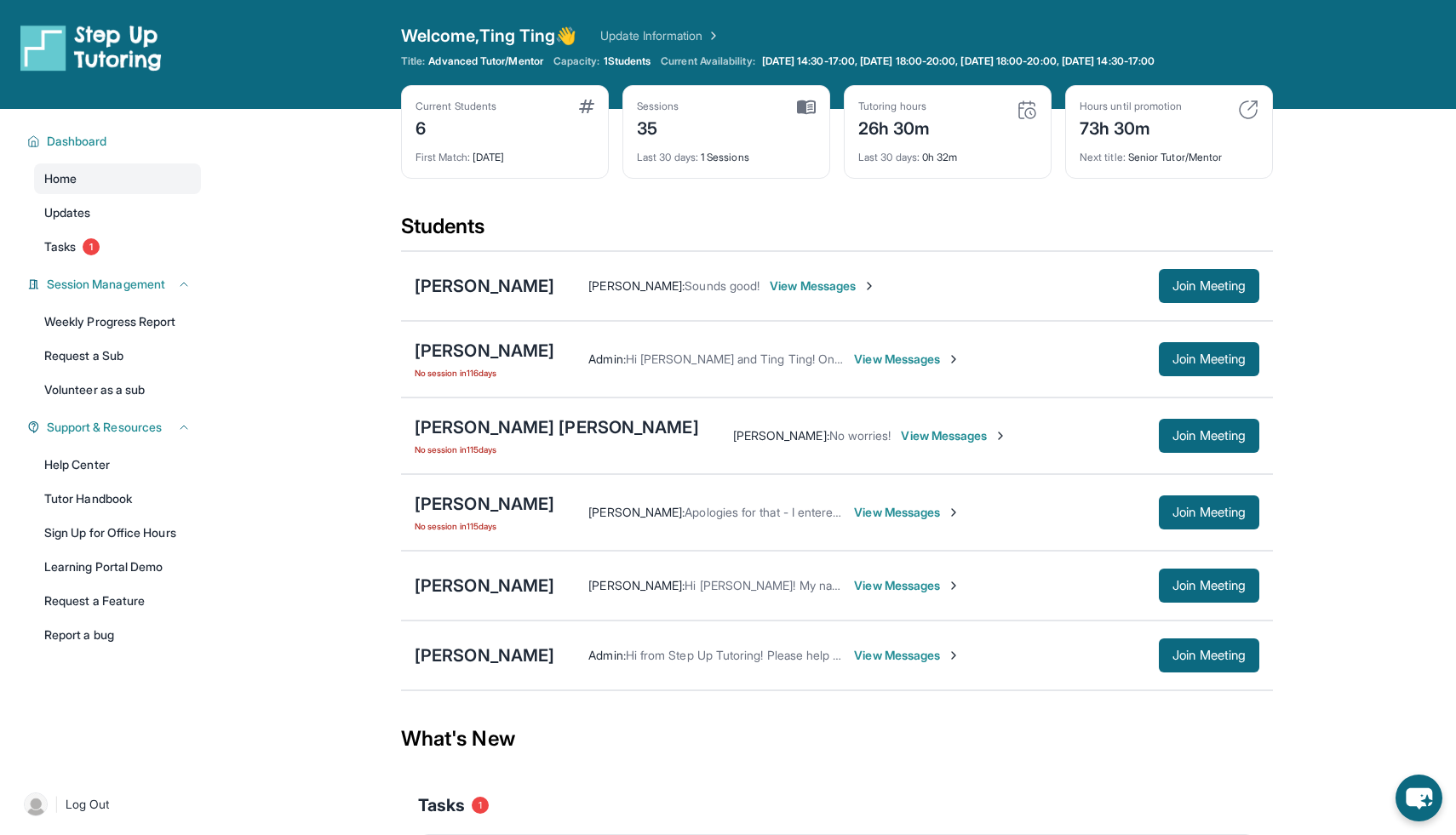
click at [1214, 636] on div "Frances Payne Admin : Hi from Step Up Tutoring! Please help your student improv…" at bounding box center [837, 656] width 872 height 70
click at [1221, 647] on button "Join Meeting" at bounding box center [1208, 656] width 100 height 34
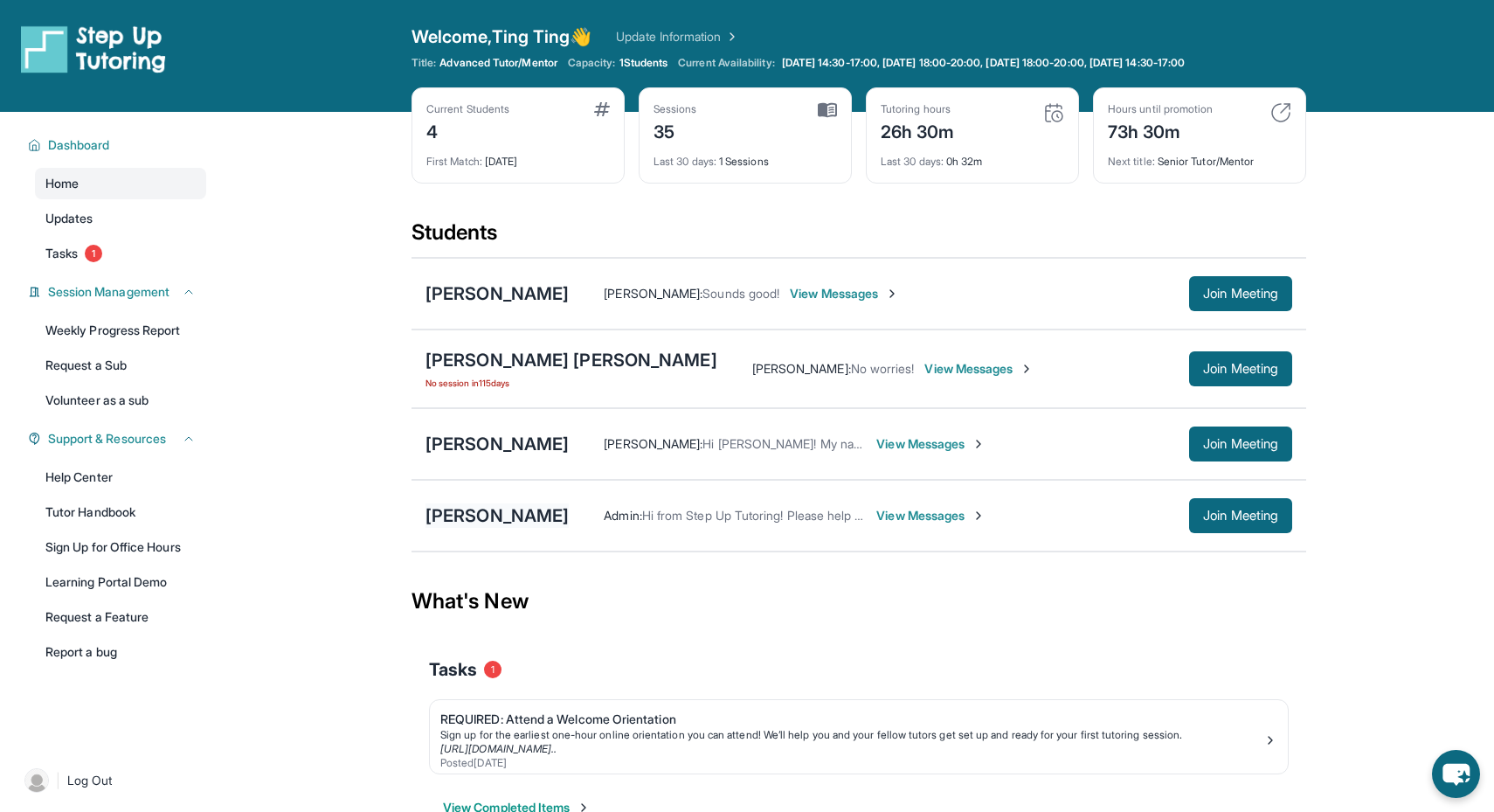
click at [497, 518] on div "[PERSON_NAME]" at bounding box center [497, 516] width 143 height 25
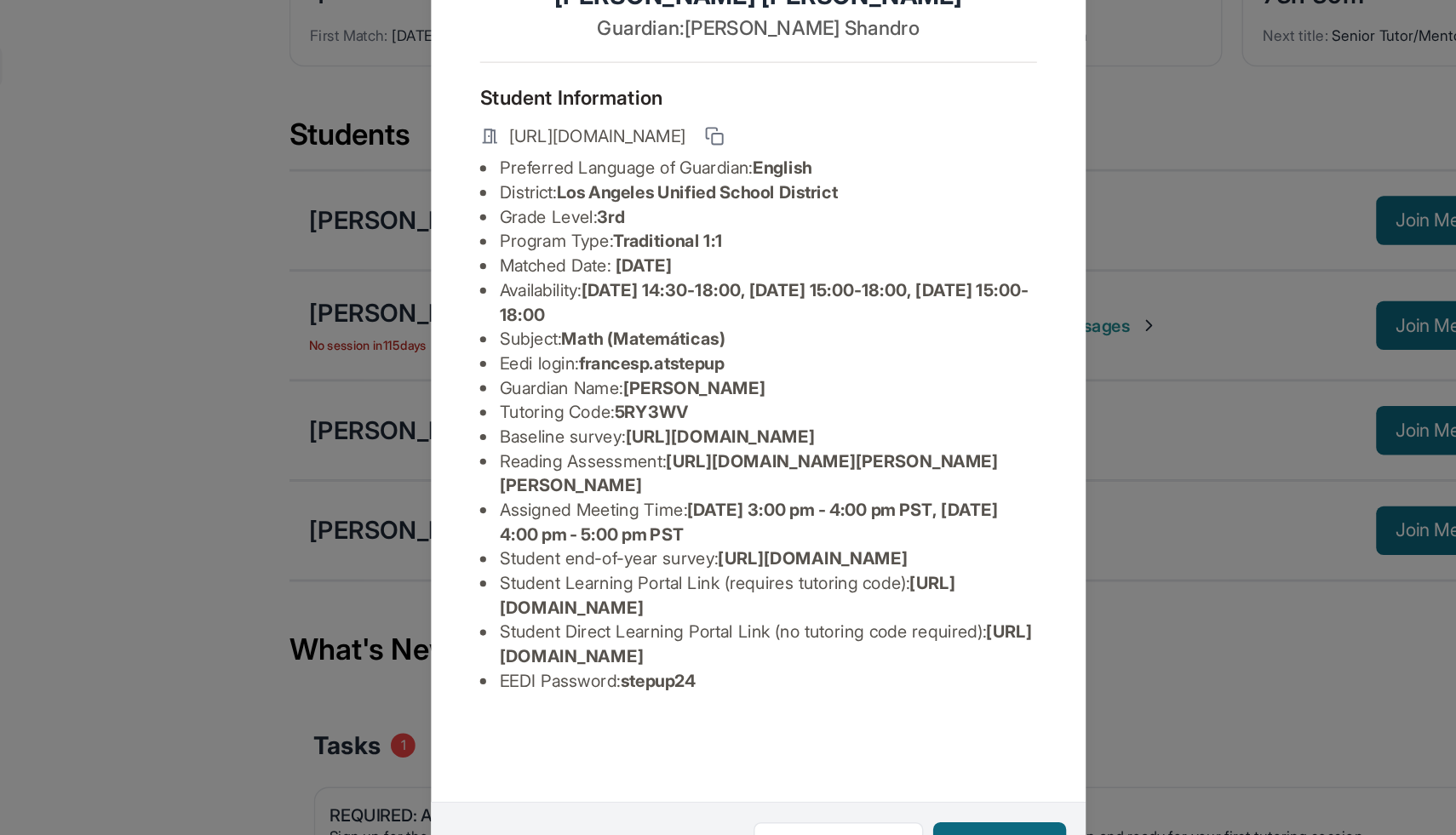
scroll to position [81, 0]
click at [1057, 250] on div "Frances Payne Guardian: Catherine Shandro Student Information https://student-p…" at bounding box center [728, 417] width 1456 height 835
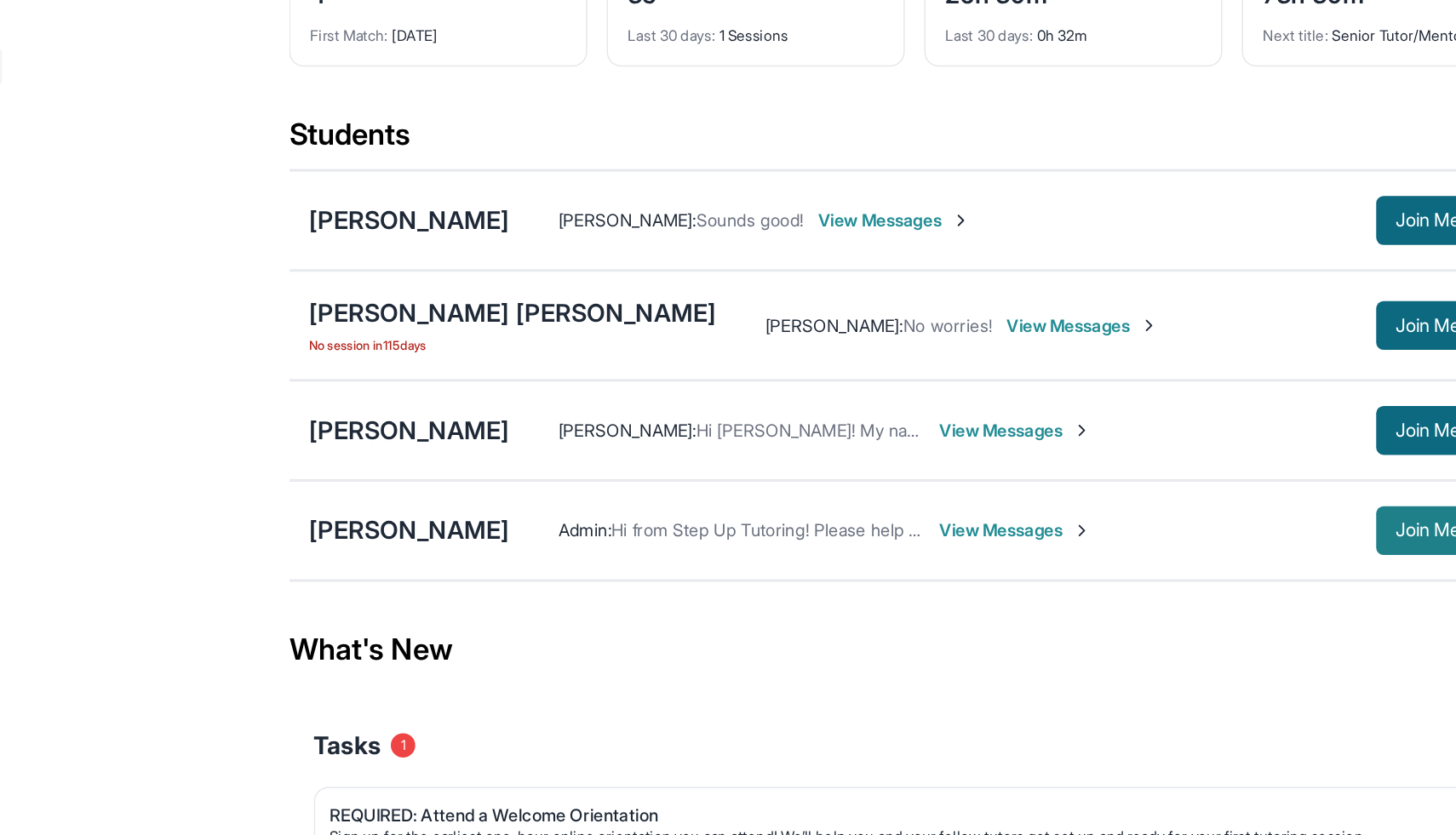
click at [1198, 491] on button "Join Meeting" at bounding box center [1208, 503] width 100 height 34
